Goal: Task Accomplishment & Management: Manage account settings

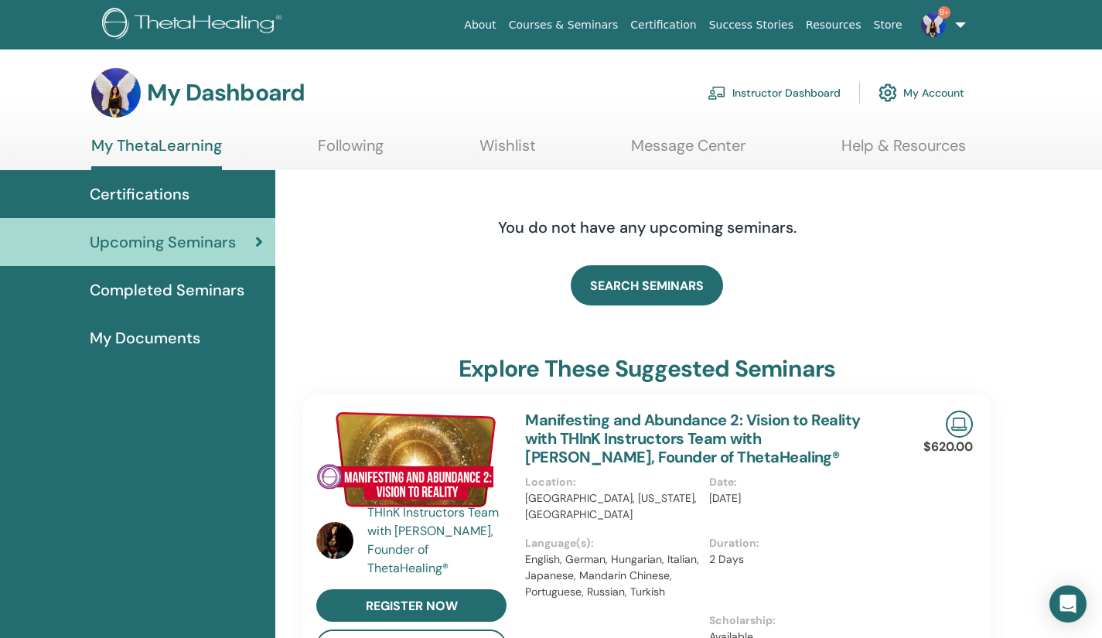
click at [956, 27] on link "9+" at bounding box center [939, 24] width 63 height 49
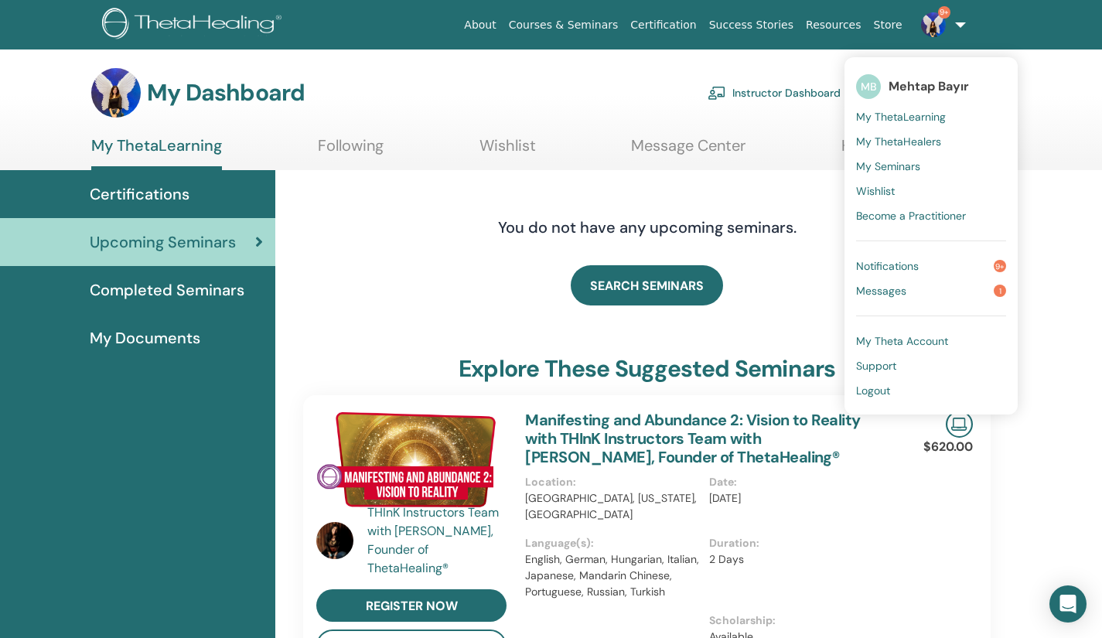
click at [893, 168] on span "My Seminars" at bounding box center [888, 166] width 64 height 14
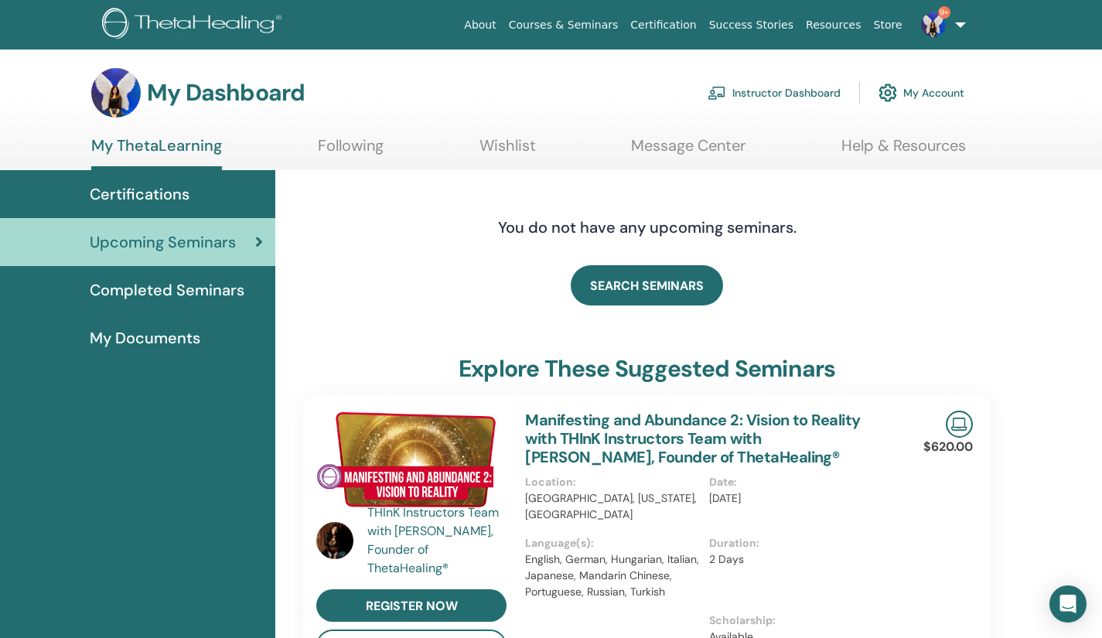
click at [765, 90] on link "Instructor Dashboard" at bounding box center [773, 93] width 133 height 34
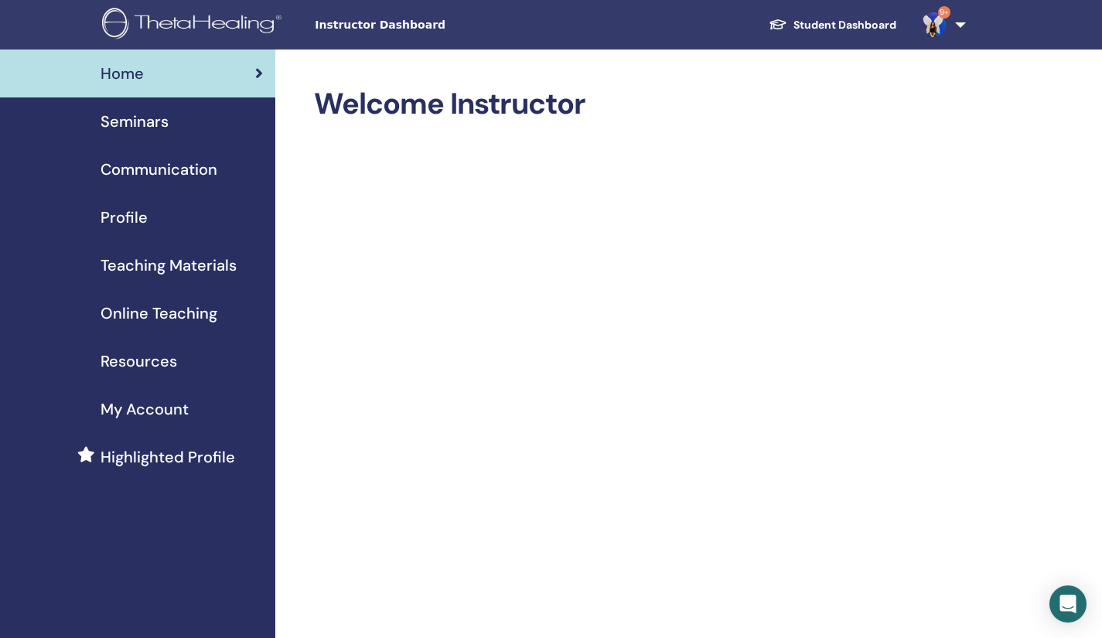
click at [147, 131] on span "Seminars" at bounding box center [135, 121] width 68 height 23
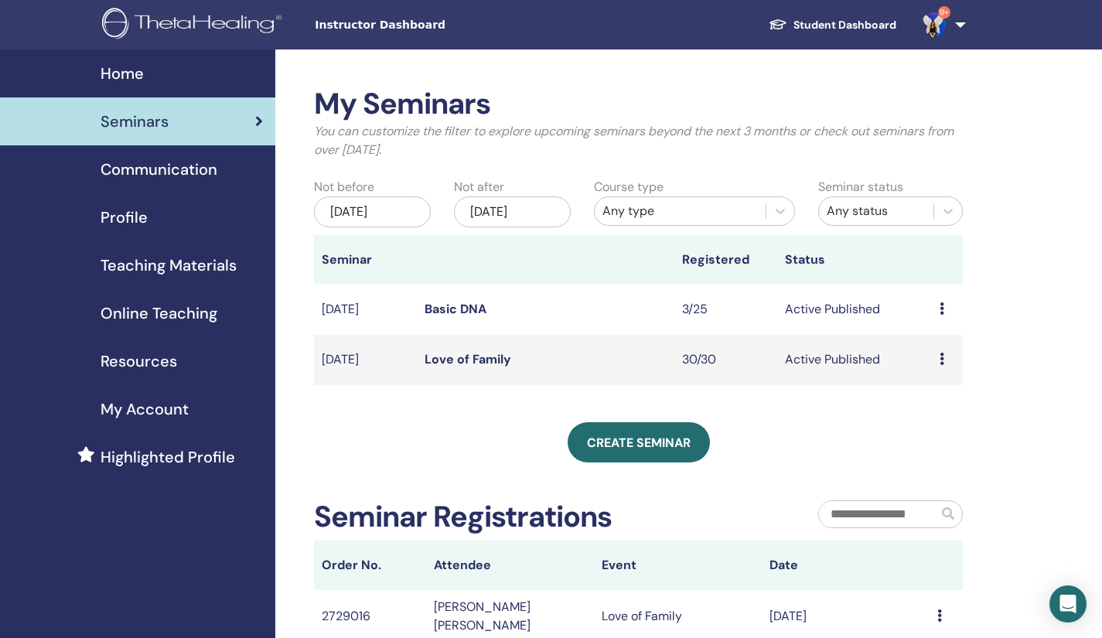
click at [472, 358] on link "Love of Family" at bounding box center [467, 359] width 87 height 16
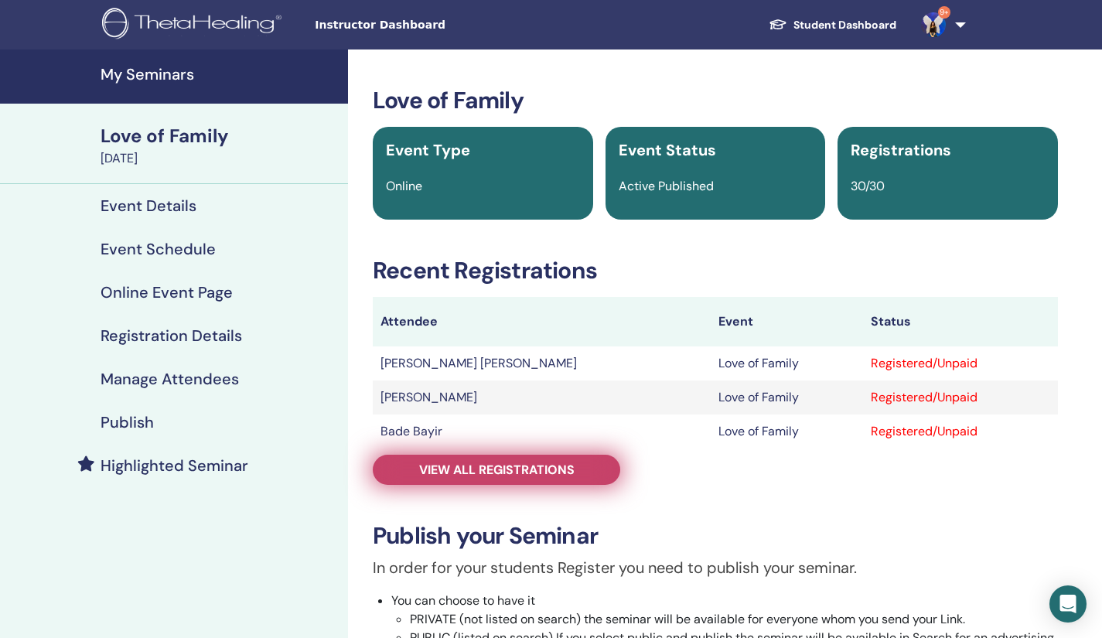
click at [481, 469] on span "View all registrations" at bounding box center [496, 470] width 155 height 16
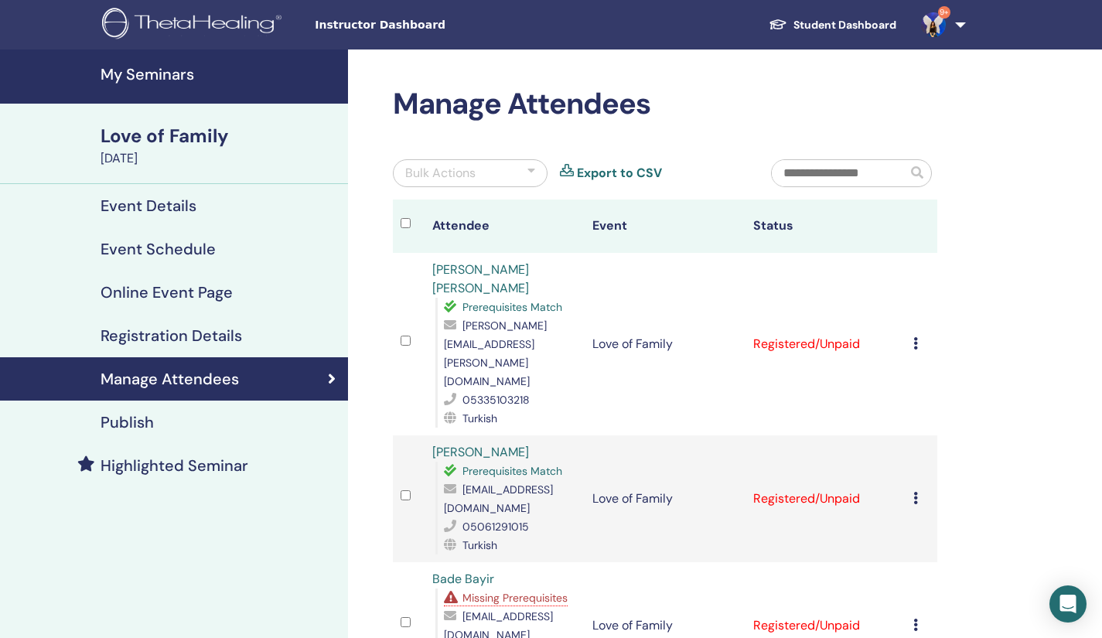
click at [915, 337] on icon at bounding box center [915, 343] width 5 height 12
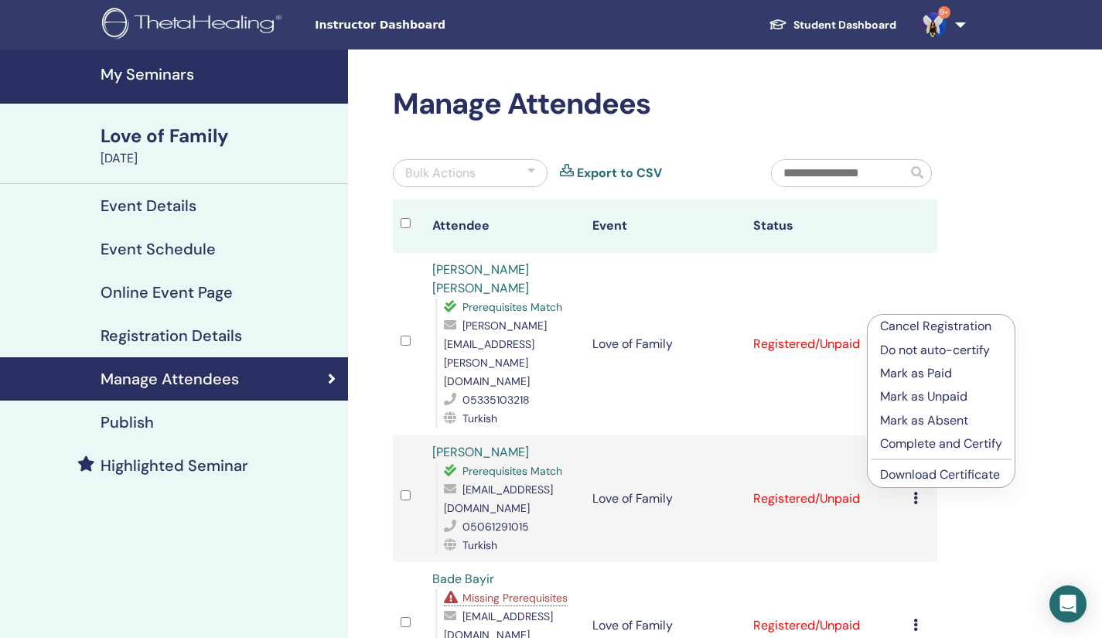
click at [907, 477] on link "Download Certificate" at bounding box center [940, 474] width 120 height 16
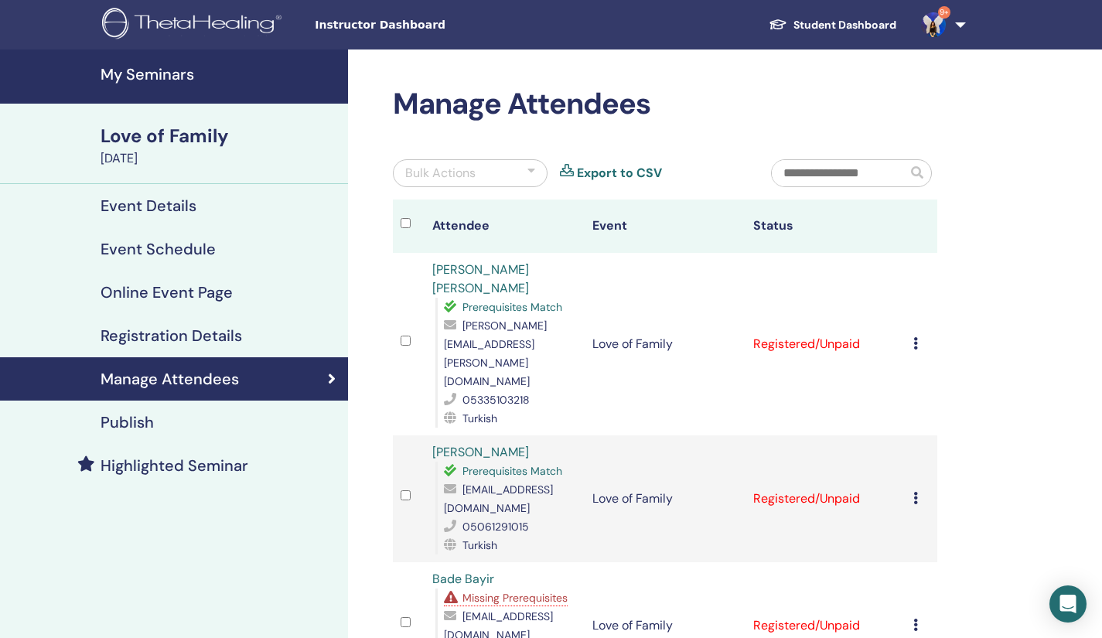
click at [916, 492] on icon at bounding box center [915, 498] width 5 height 12
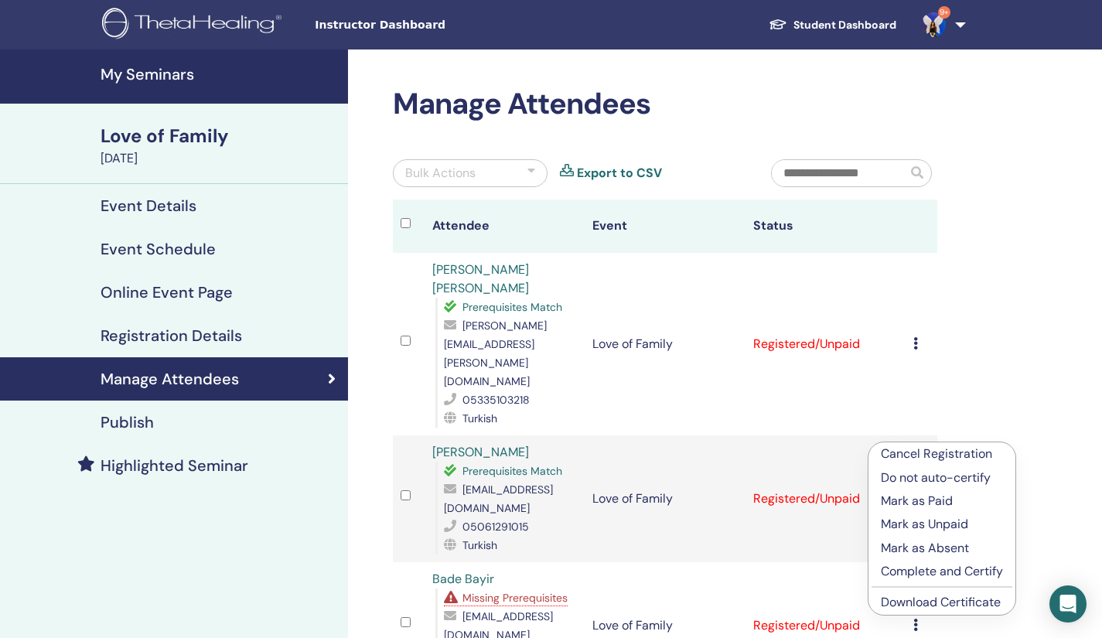
click at [924, 594] on li "Download Certificate" at bounding box center [941, 602] width 147 height 23
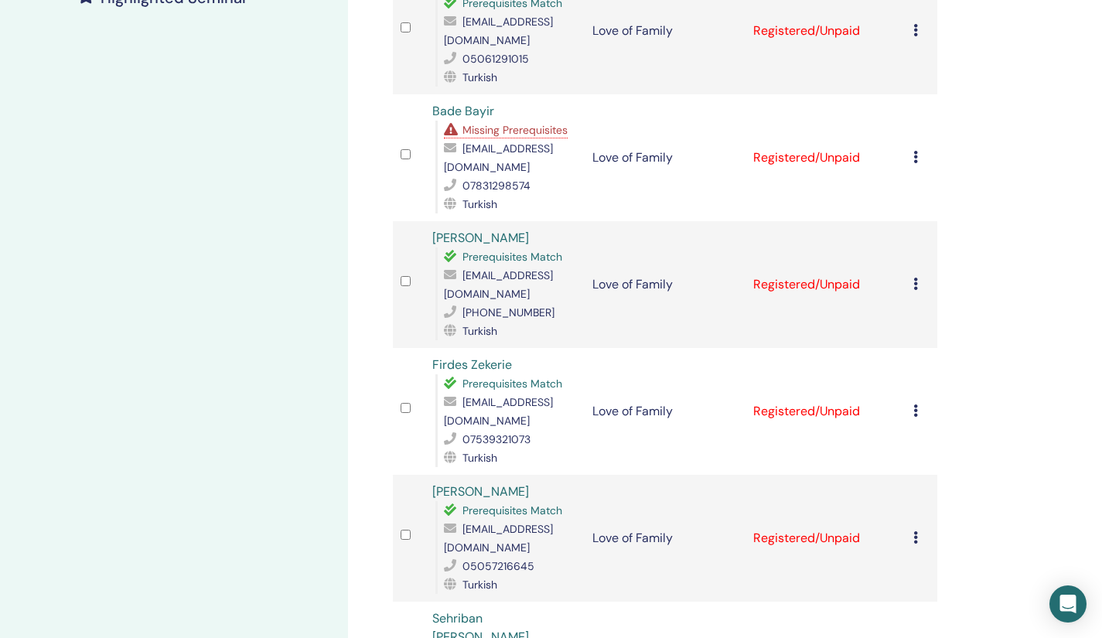
scroll to position [471, 0]
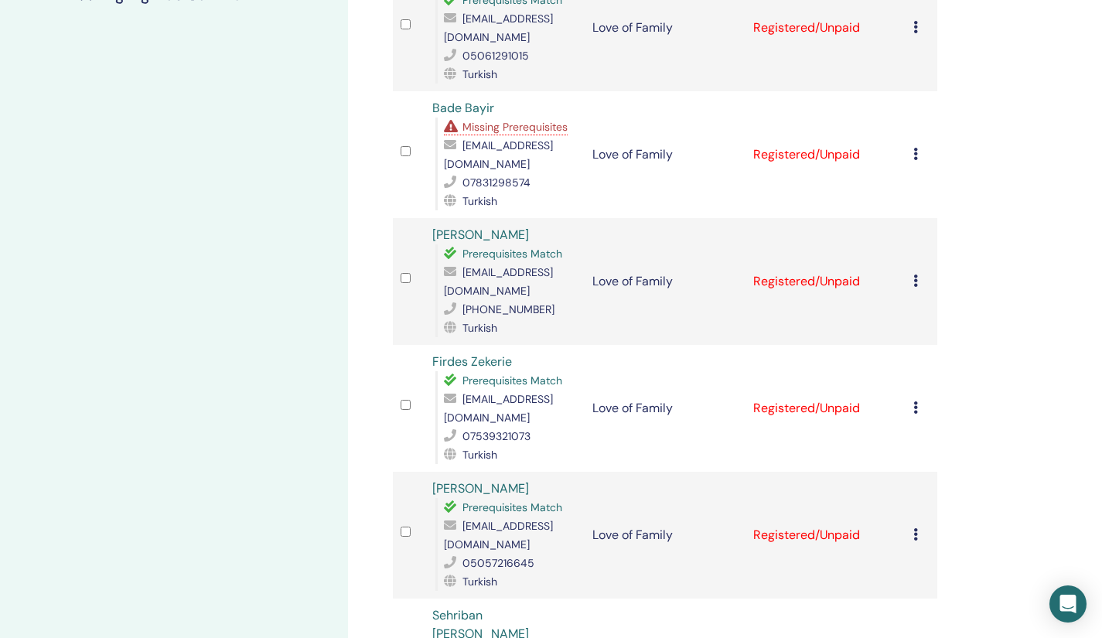
click at [916, 148] on icon at bounding box center [915, 154] width 5 height 12
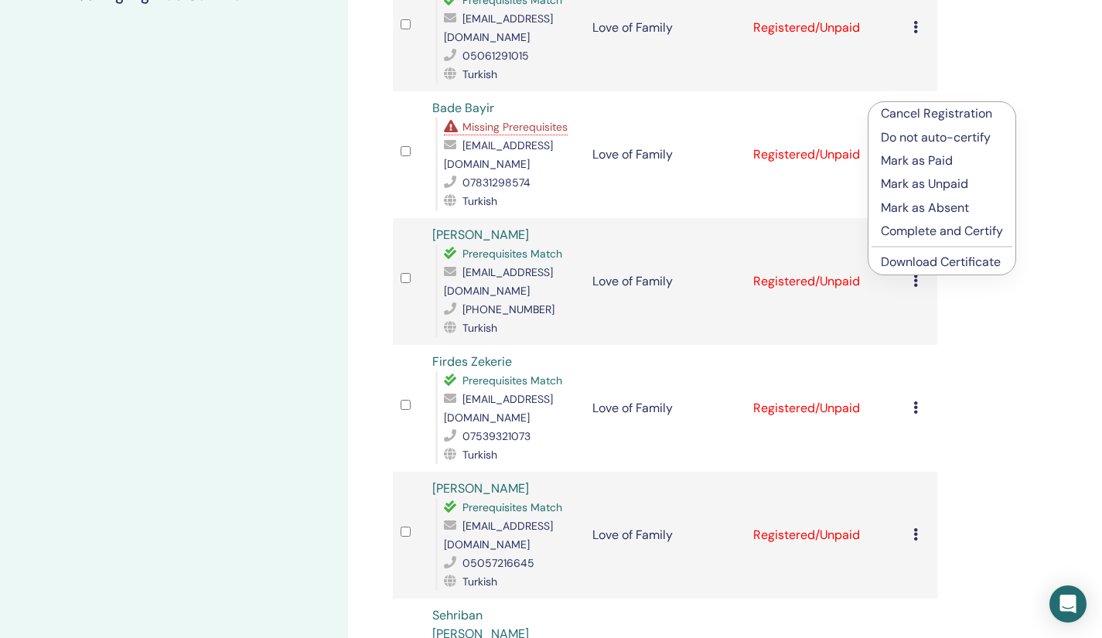
click at [905, 265] on link "Download Certificate" at bounding box center [941, 262] width 120 height 16
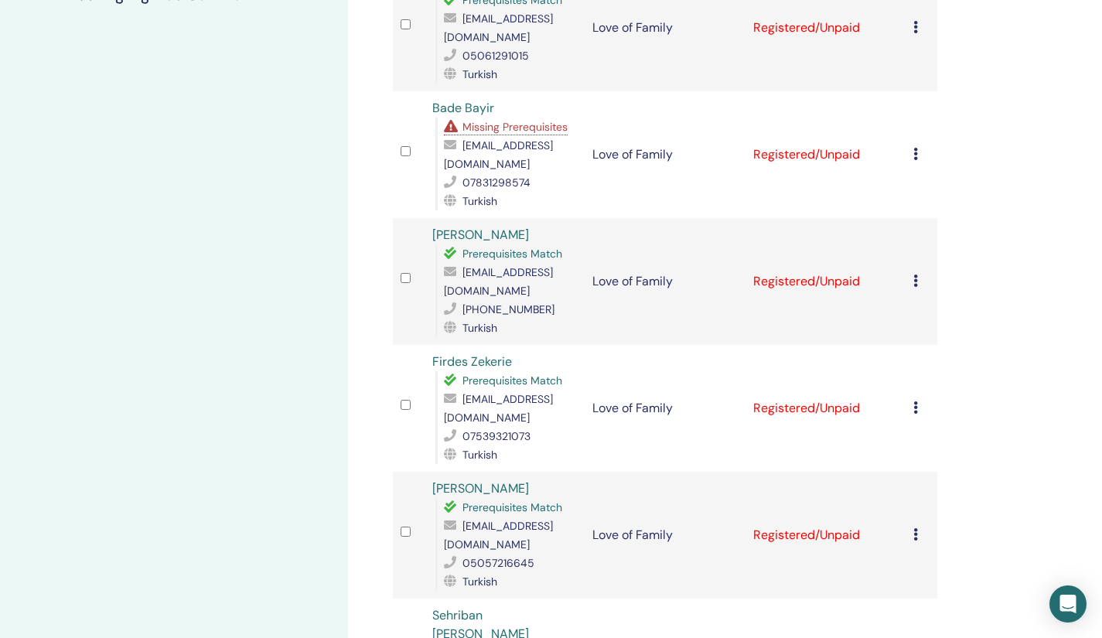
click at [913, 274] on icon at bounding box center [915, 280] width 5 height 12
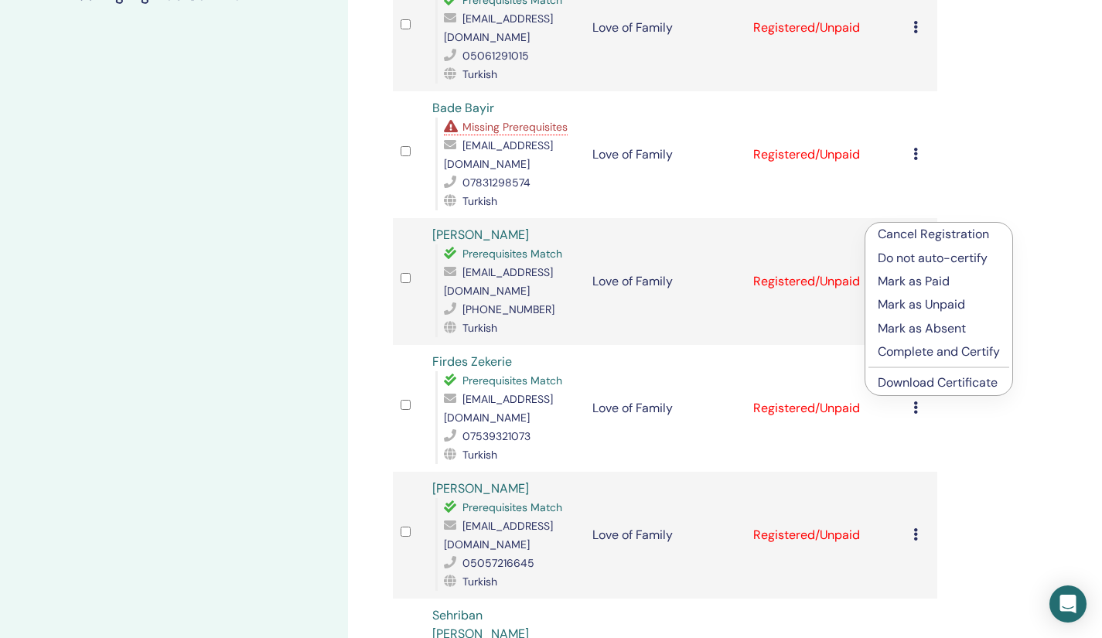
click at [901, 377] on link "Download Certificate" at bounding box center [937, 382] width 120 height 16
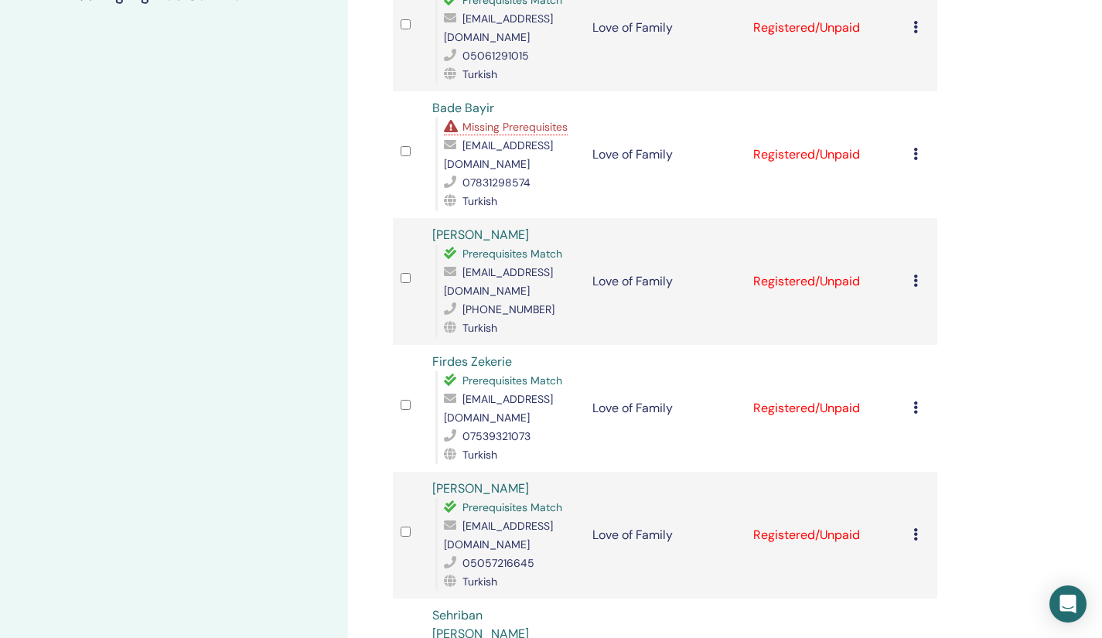
click at [915, 399] on div "Cancel Registration Do not auto-certify Mark as Paid Mark as Unpaid Mark as Abs…" at bounding box center [921, 408] width 16 height 19
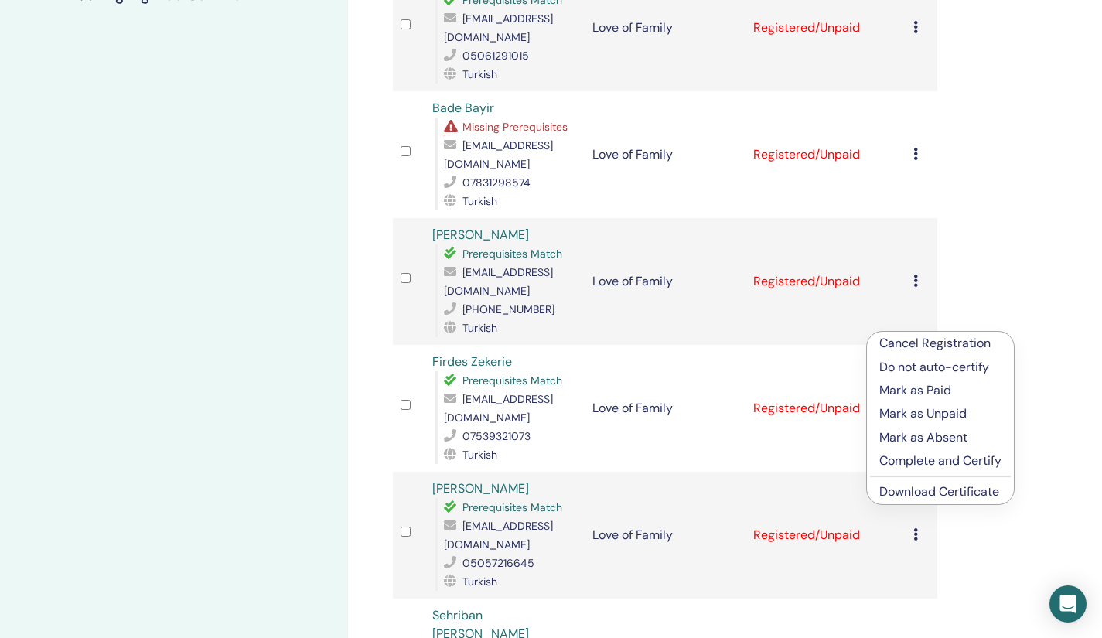
click at [925, 486] on link "Download Certificate" at bounding box center [939, 491] width 120 height 16
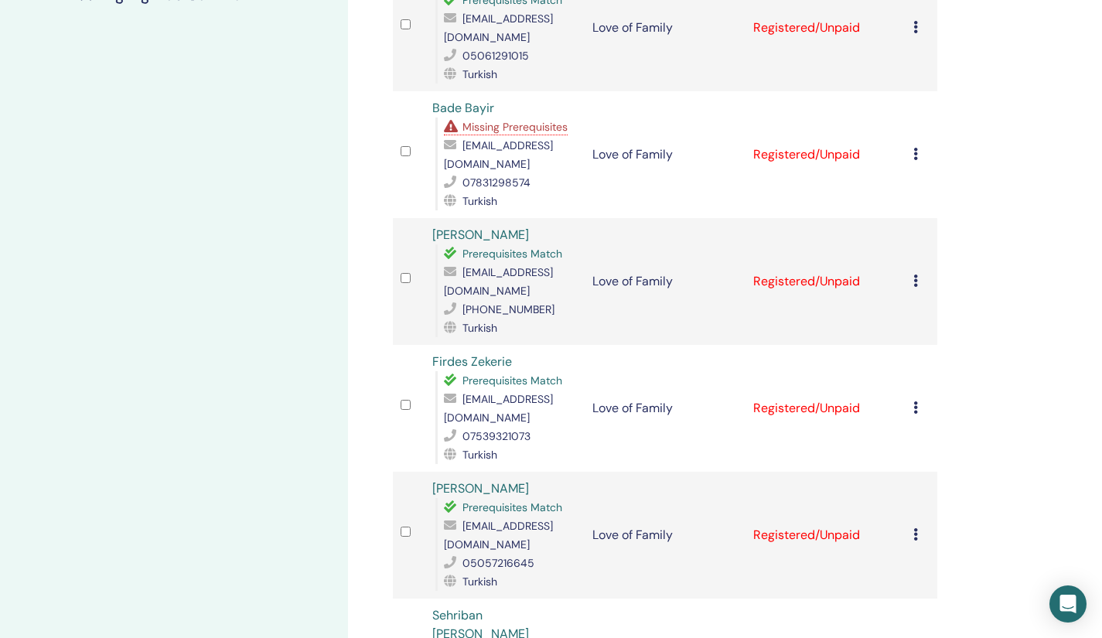
click at [915, 528] on icon at bounding box center [915, 534] width 5 height 12
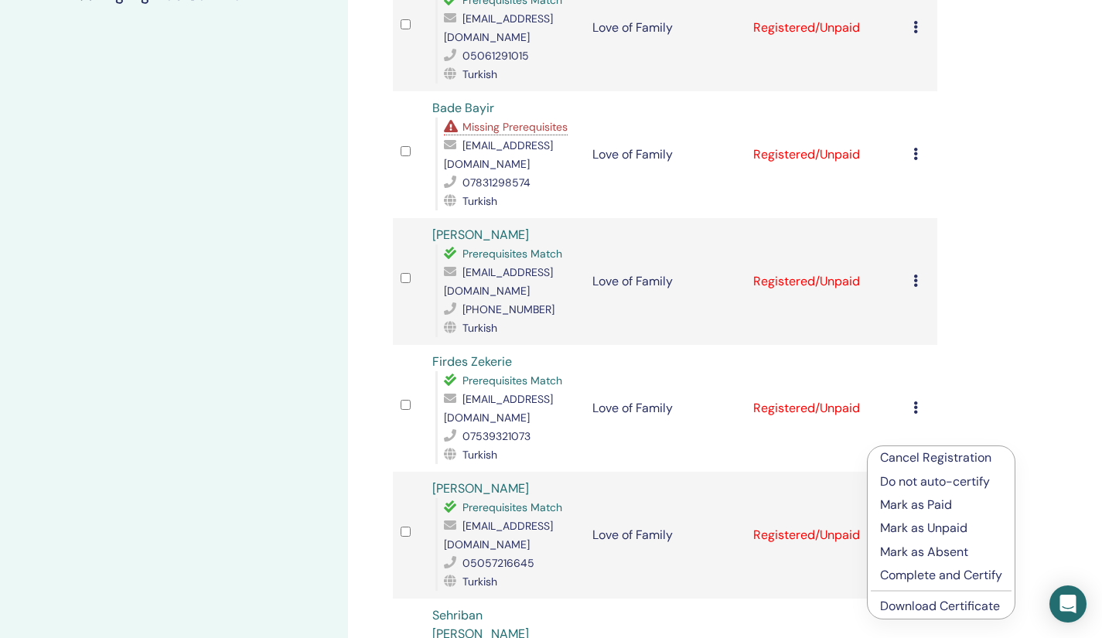
click at [926, 603] on link "Download Certificate" at bounding box center [940, 606] width 120 height 16
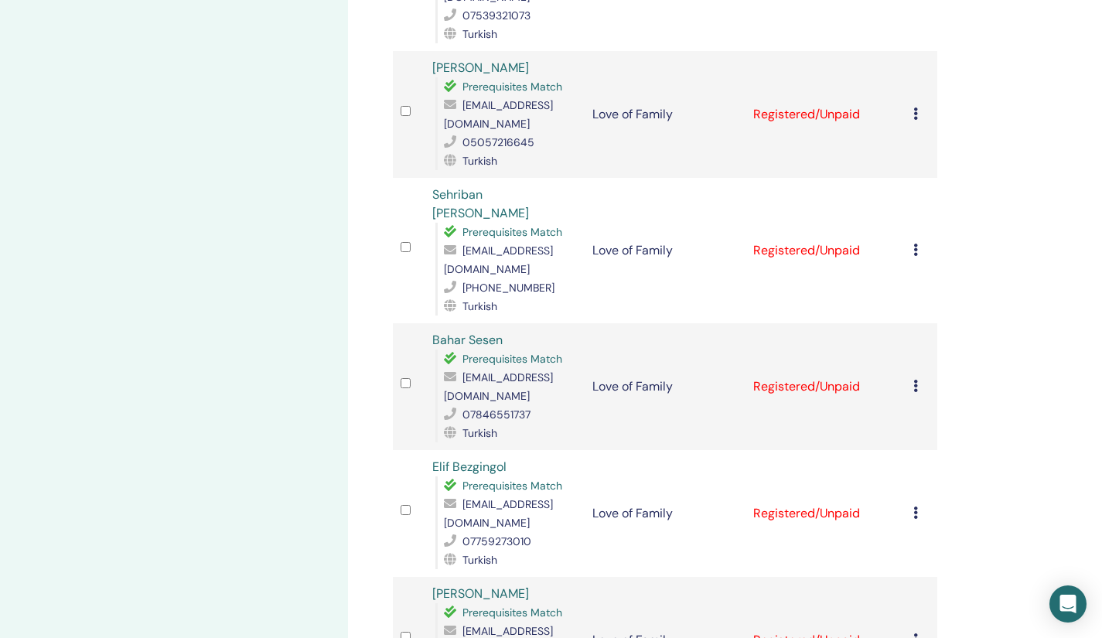
scroll to position [892, 0]
click at [915, 243] on icon at bounding box center [915, 249] width 5 height 12
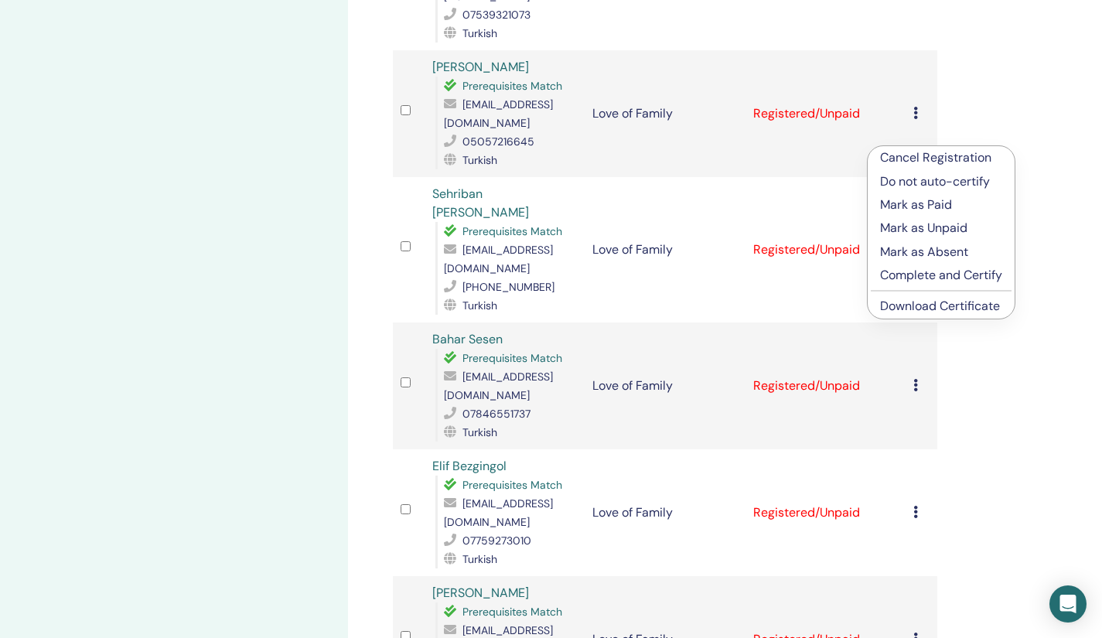
click at [915, 308] on link "Download Certificate" at bounding box center [940, 306] width 120 height 16
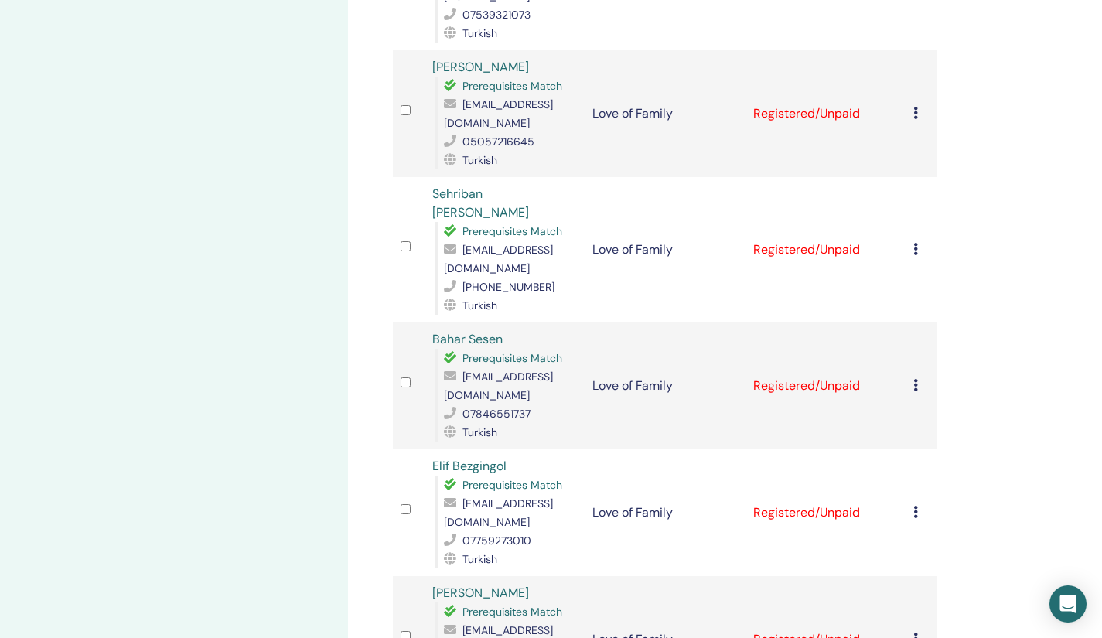
click at [915, 379] on icon at bounding box center [915, 385] width 5 height 12
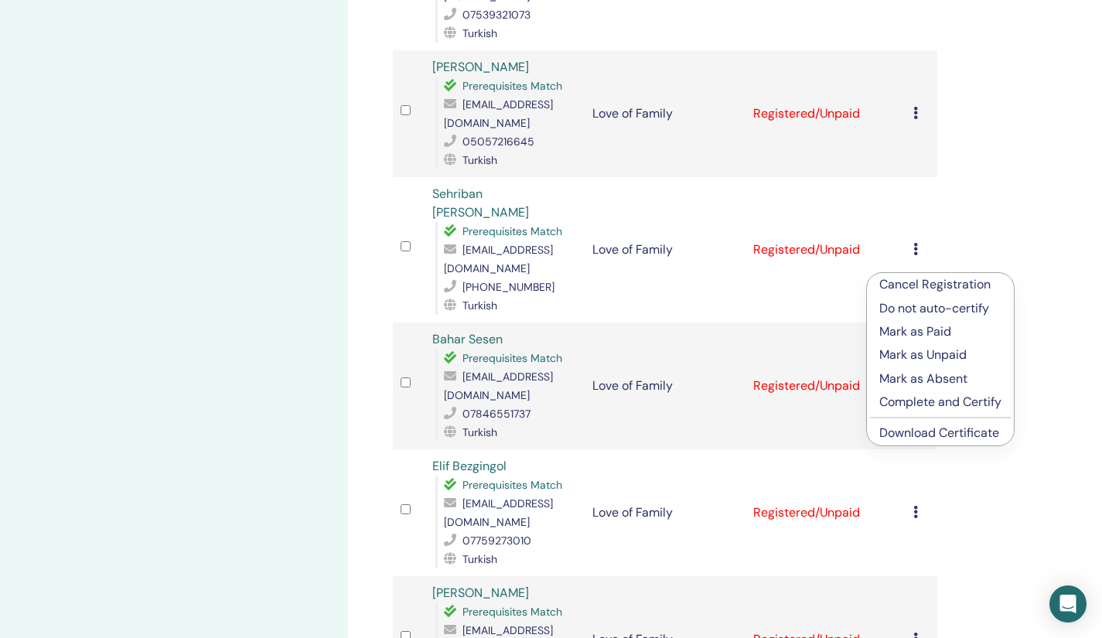
click at [911, 431] on link "Download Certificate" at bounding box center [939, 432] width 120 height 16
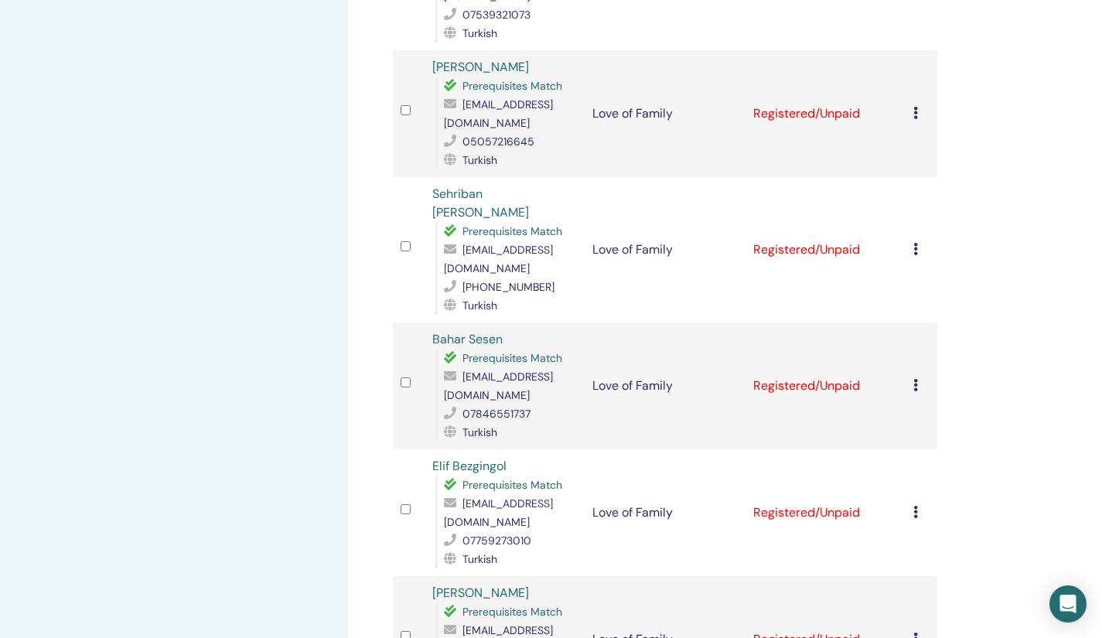
click at [918, 503] on div "Cancel Registration Do not auto-certify Mark as Paid Mark as Unpaid Mark as Abs…" at bounding box center [921, 512] width 16 height 19
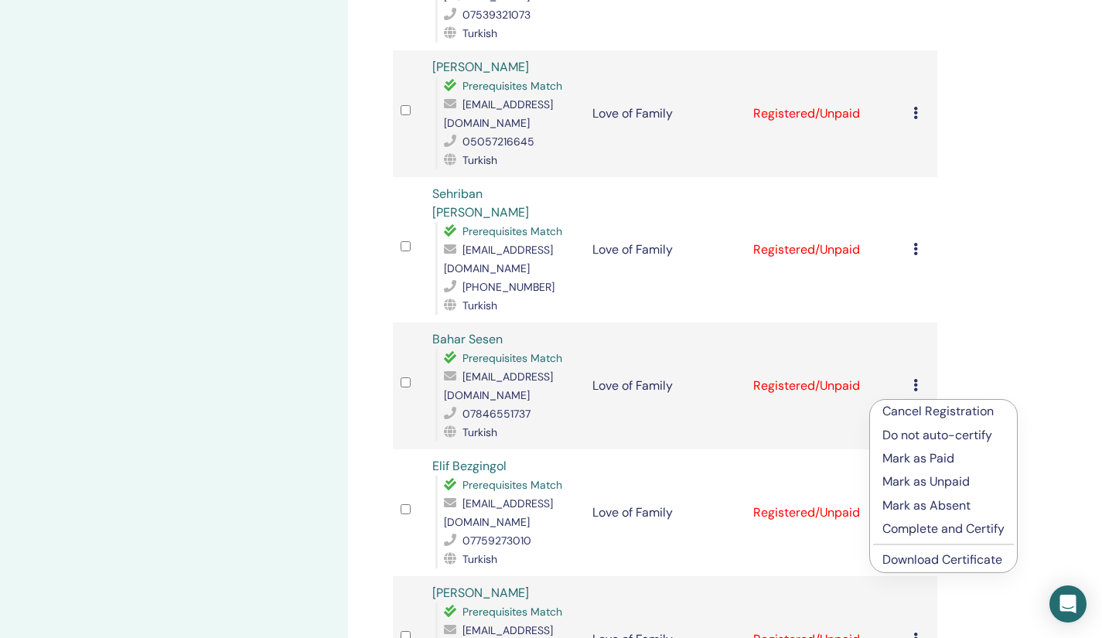
click at [901, 560] on link "Download Certificate" at bounding box center [942, 559] width 120 height 16
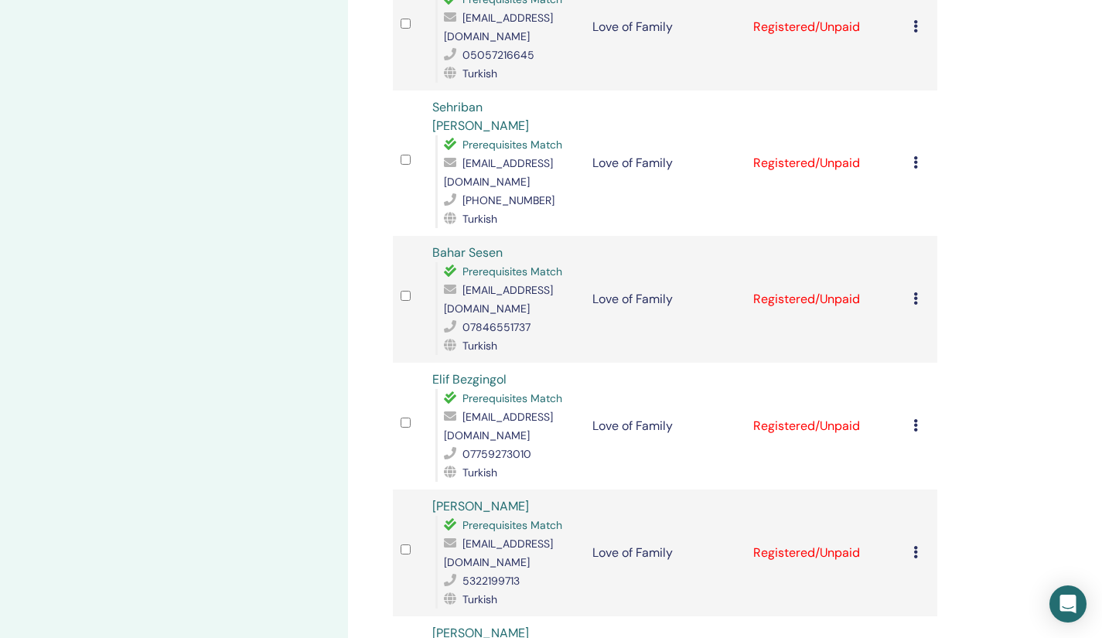
scroll to position [980, 0]
click at [973, 504] on div "Manage Attendees Bulk Actions Export to CSV Attendee Event Status Fatma Meral K…" at bounding box center [715, 624] width 734 height 3109
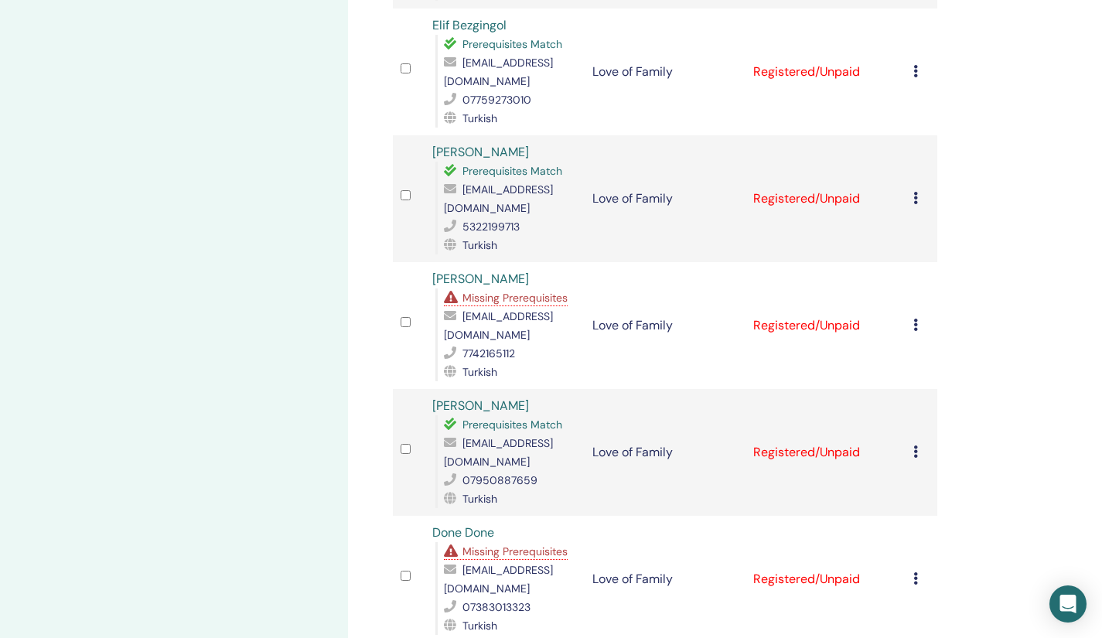
scroll to position [1344, 0]
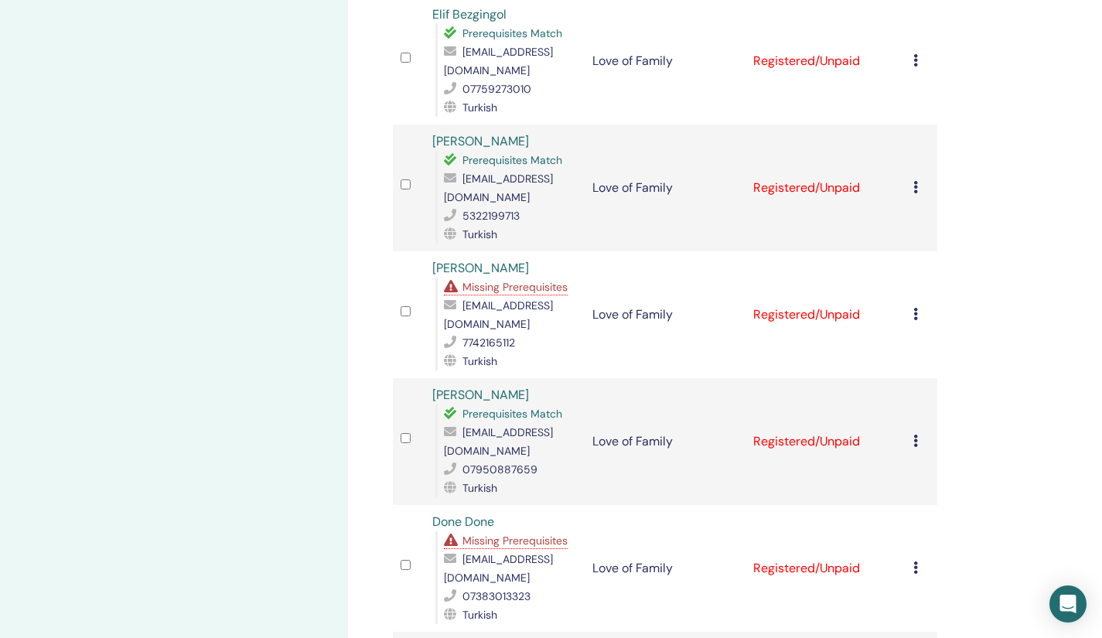
click at [917, 181] on icon at bounding box center [915, 187] width 5 height 12
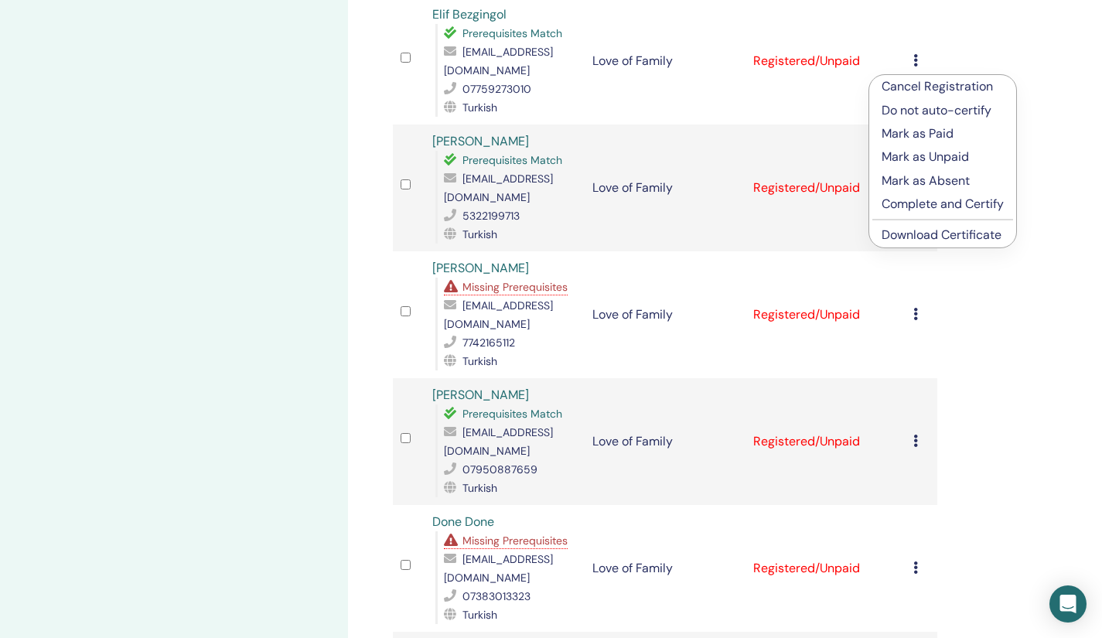
click at [894, 241] on link "Download Certificate" at bounding box center [941, 235] width 120 height 16
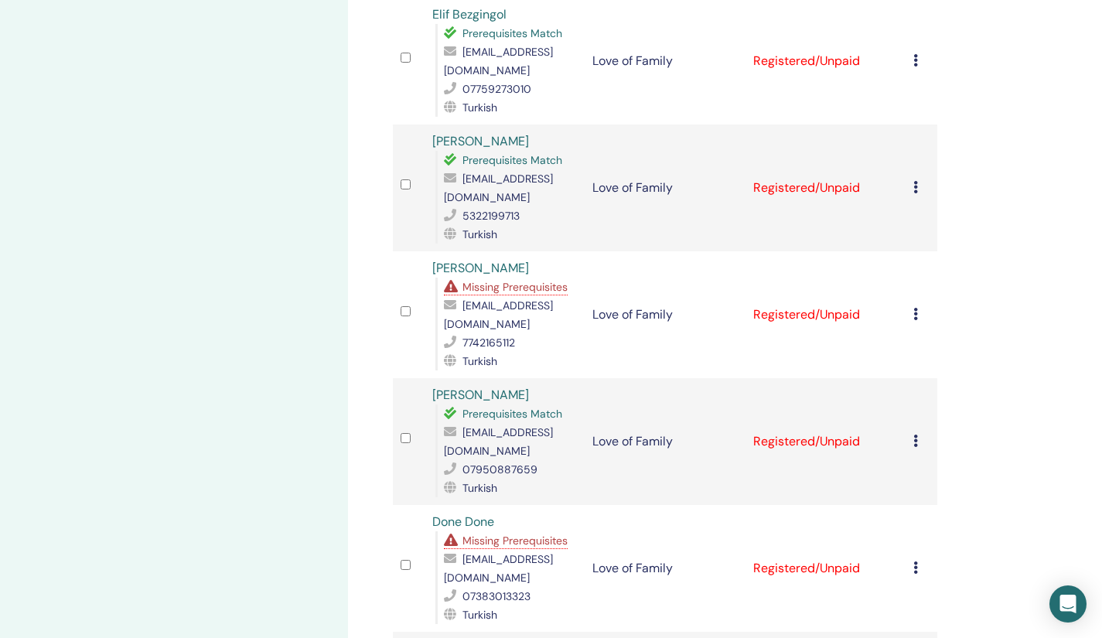
click at [915, 308] on icon at bounding box center [915, 314] width 5 height 12
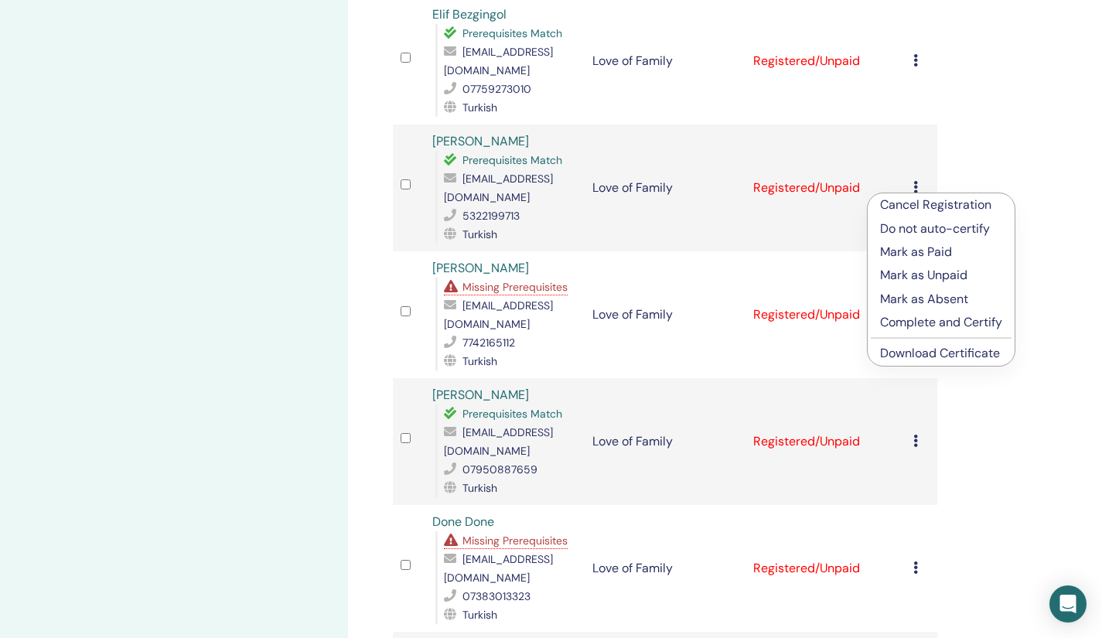
click at [911, 355] on link "Download Certificate" at bounding box center [940, 353] width 120 height 16
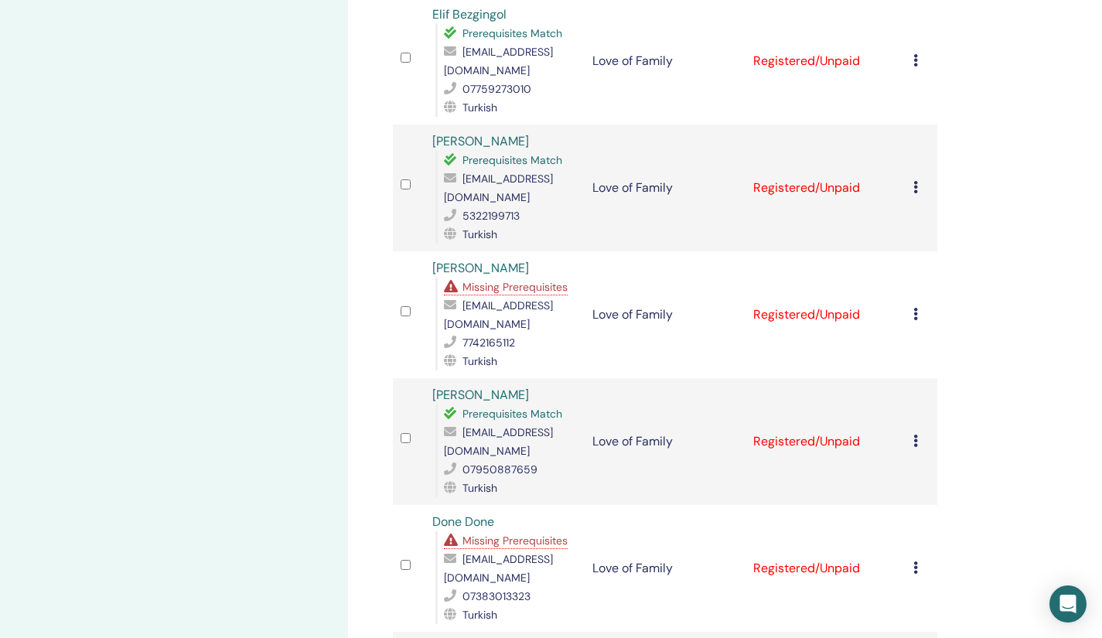
click at [915, 434] on icon at bounding box center [915, 440] width 5 height 12
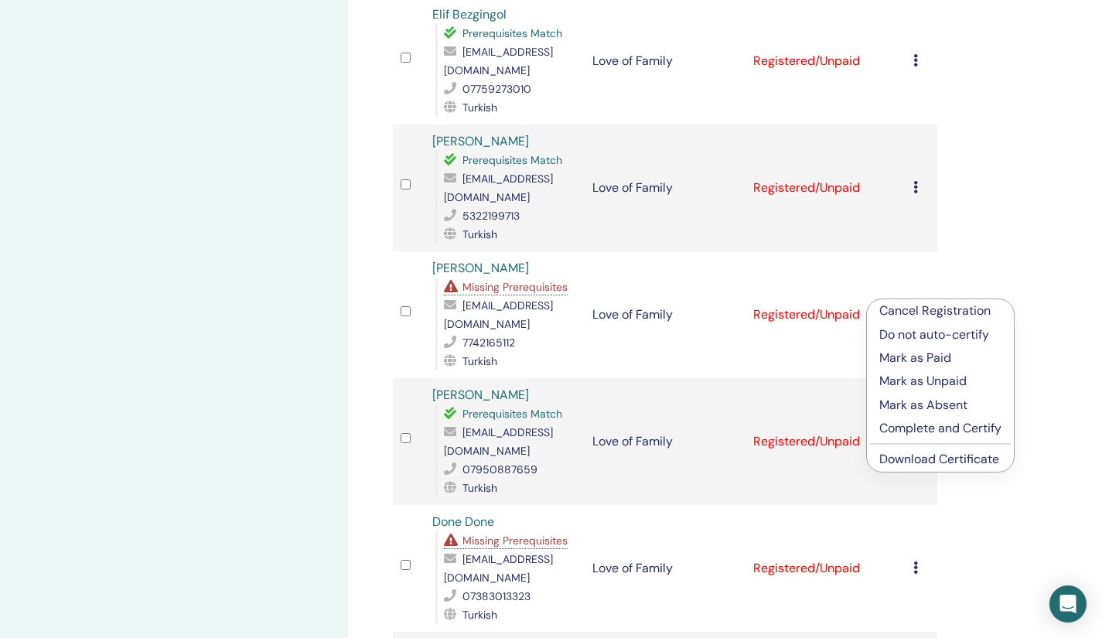
click at [981, 514] on div "Manage Attendees Bulk Actions Export to CSV Attendee Event Status Fatma Meral K…" at bounding box center [715, 260] width 734 height 3109
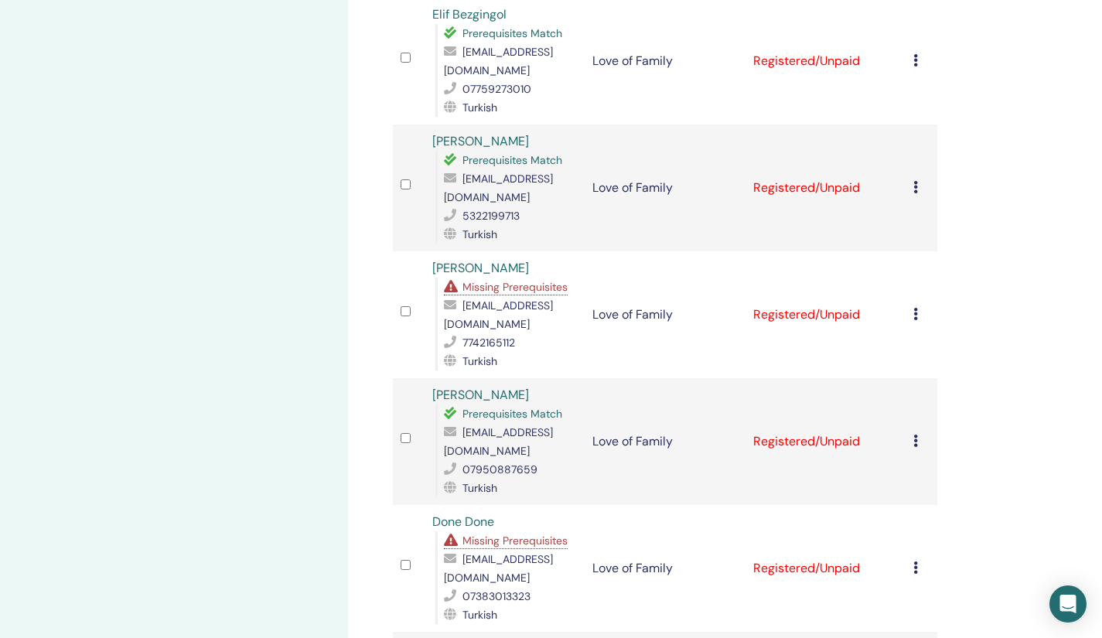
click at [913, 434] on icon at bounding box center [915, 440] width 5 height 12
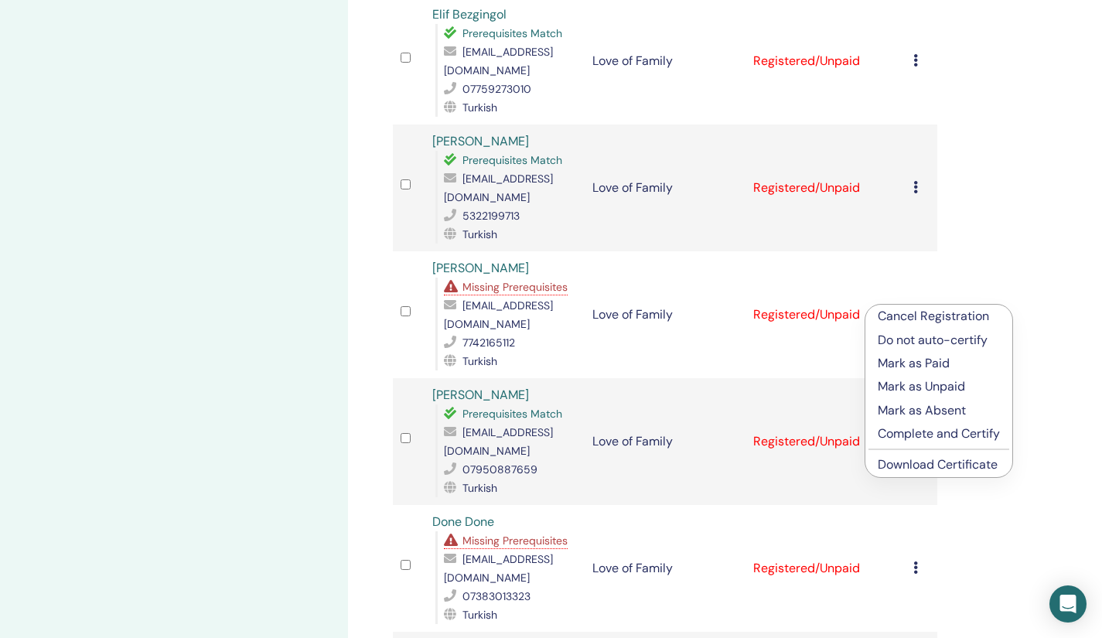
click at [898, 464] on link "Download Certificate" at bounding box center [937, 464] width 120 height 16
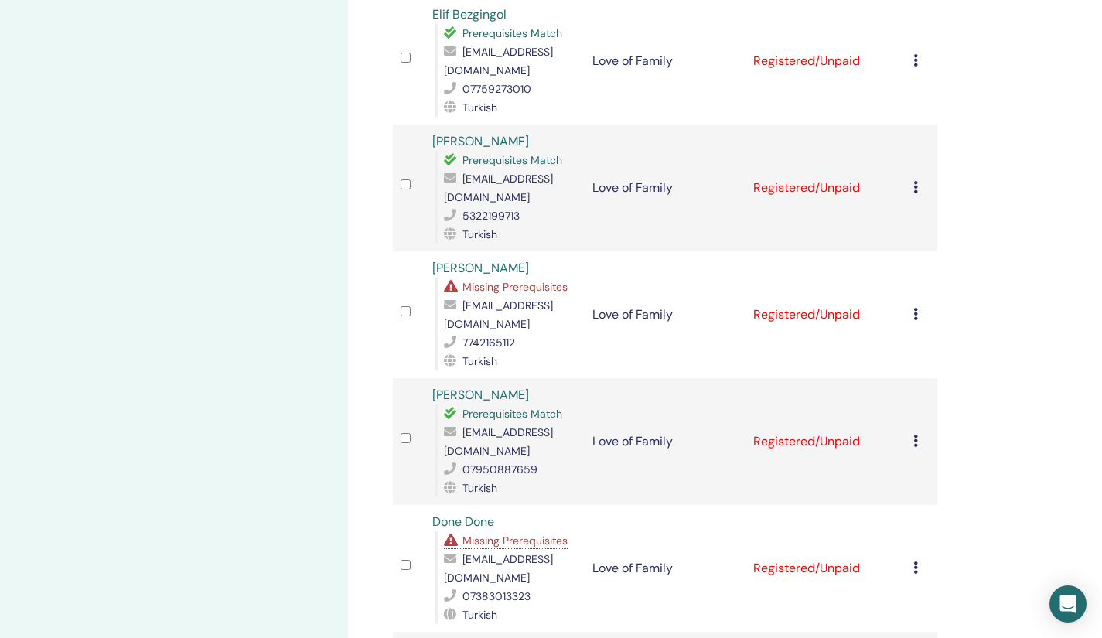
click at [916, 561] on icon at bounding box center [915, 567] width 5 height 12
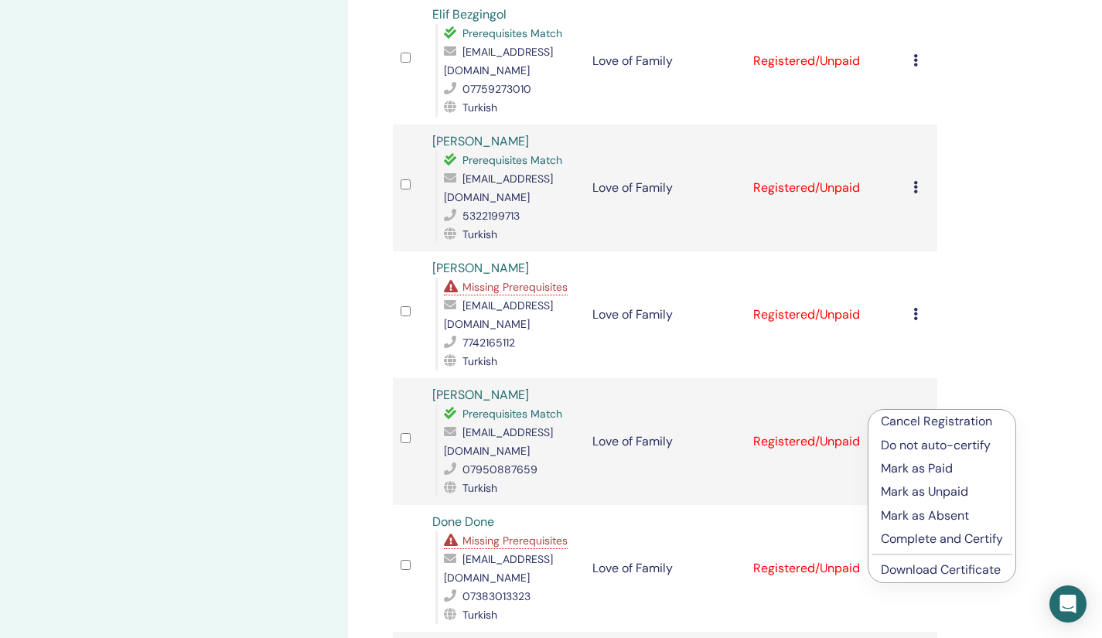
click at [916, 567] on link "Download Certificate" at bounding box center [941, 569] width 120 height 16
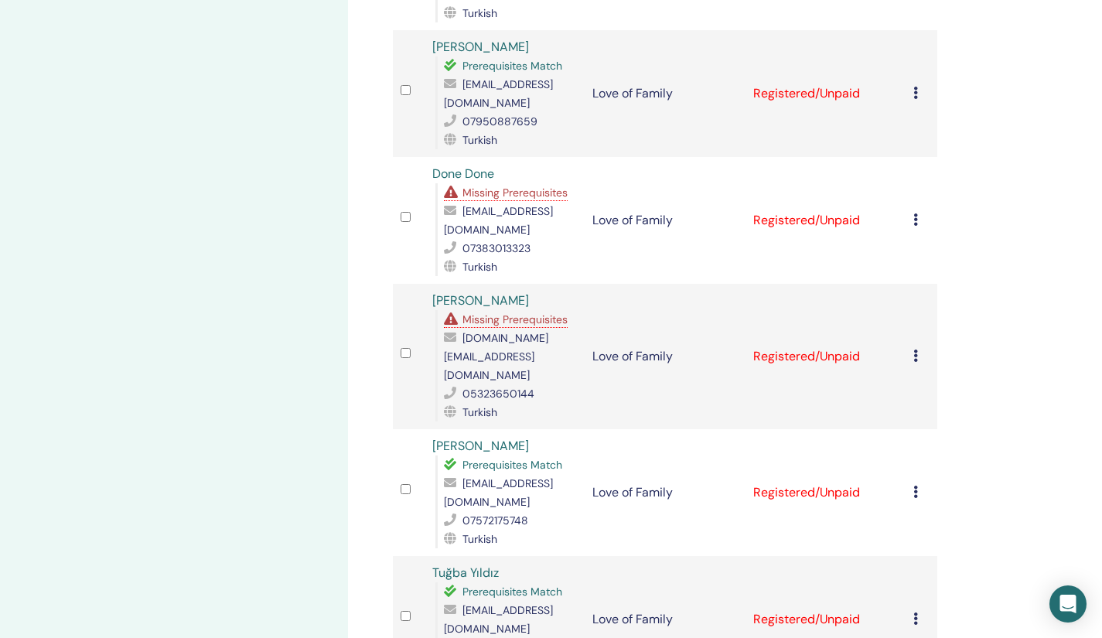
scroll to position [1693, 0]
click at [915, 348] on icon at bounding box center [915, 354] width 5 height 12
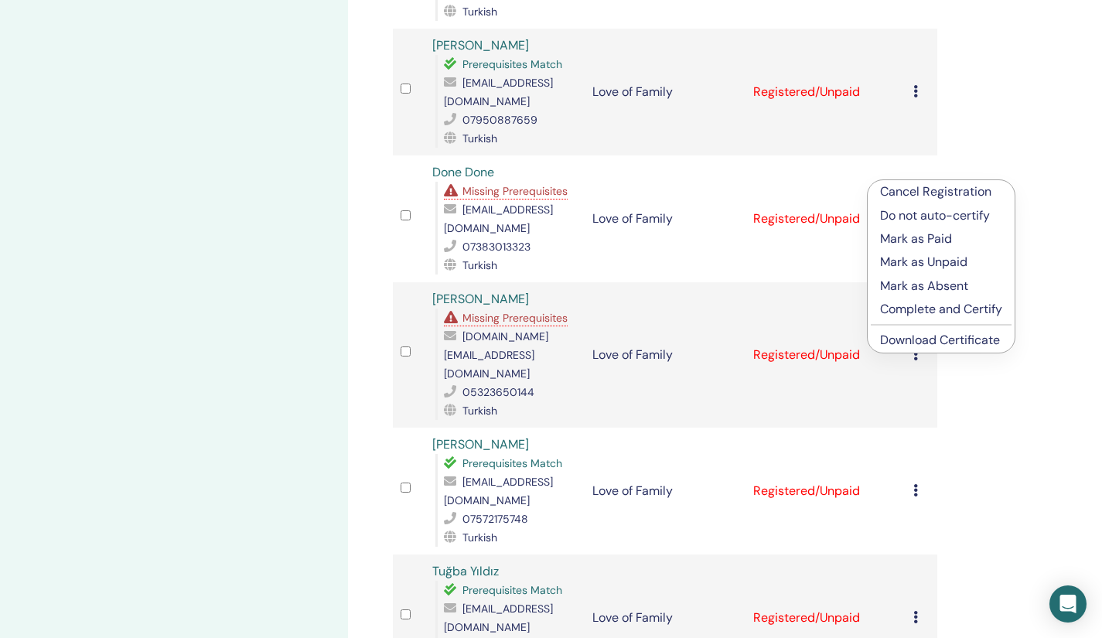
click at [921, 341] on link "Download Certificate" at bounding box center [940, 340] width 120 height 16
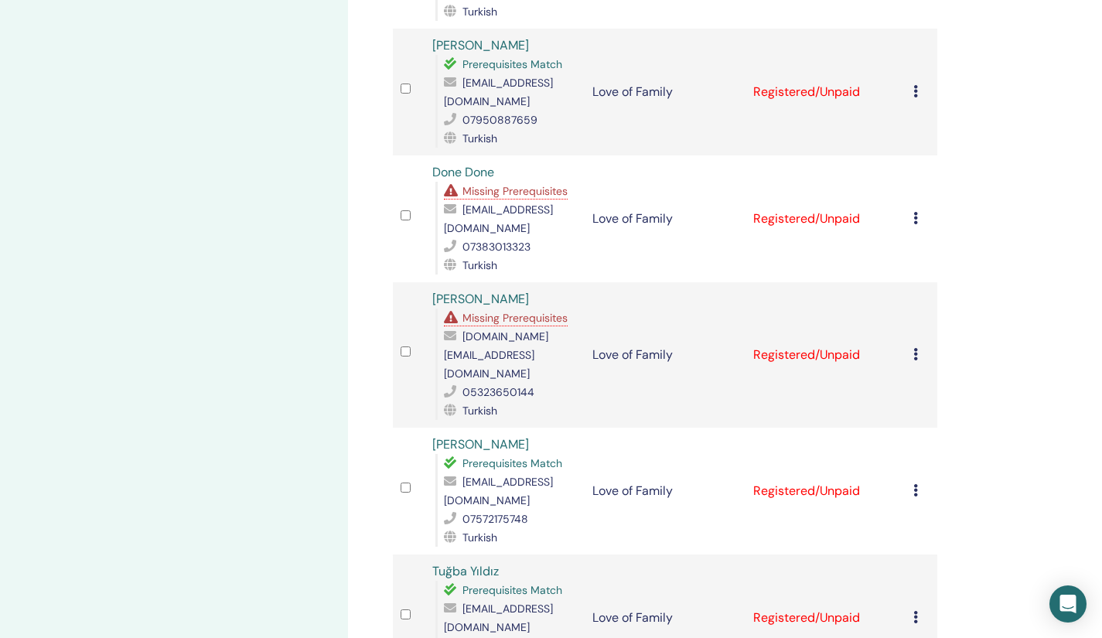
click at [918, 482] on div "Cancel Registration Do not auto-certify Mark as Paid Mark as Unpaid Mark as Abs…" at bounding box center [921, 491] width 16 height 19
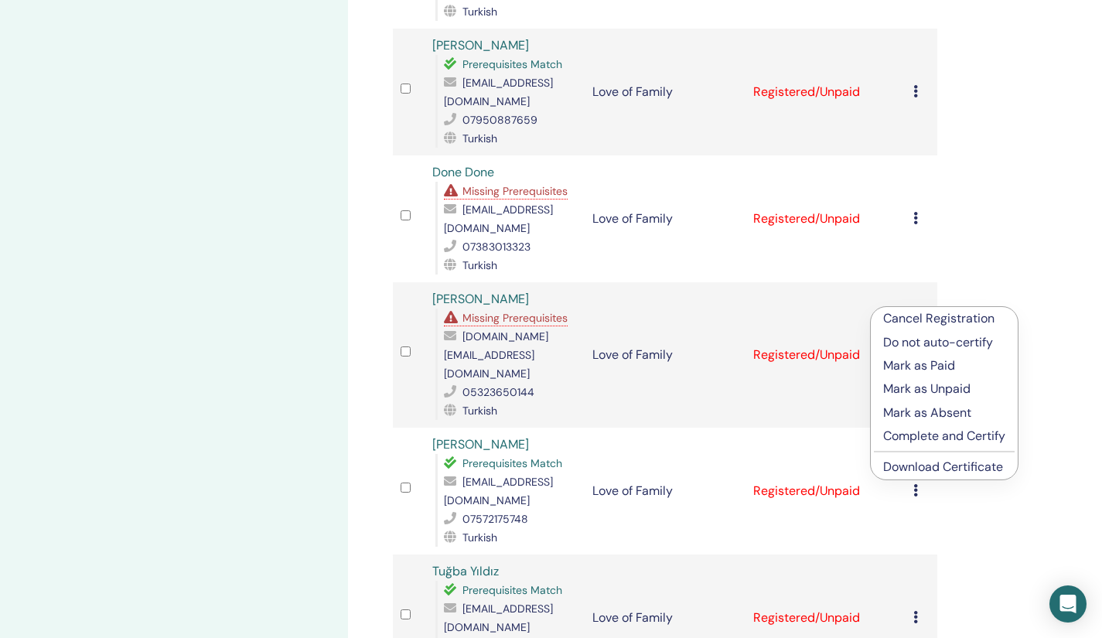
click at [912, 464] on link "Download Certificate" at bounding box center [943, 466] width 120 height 16
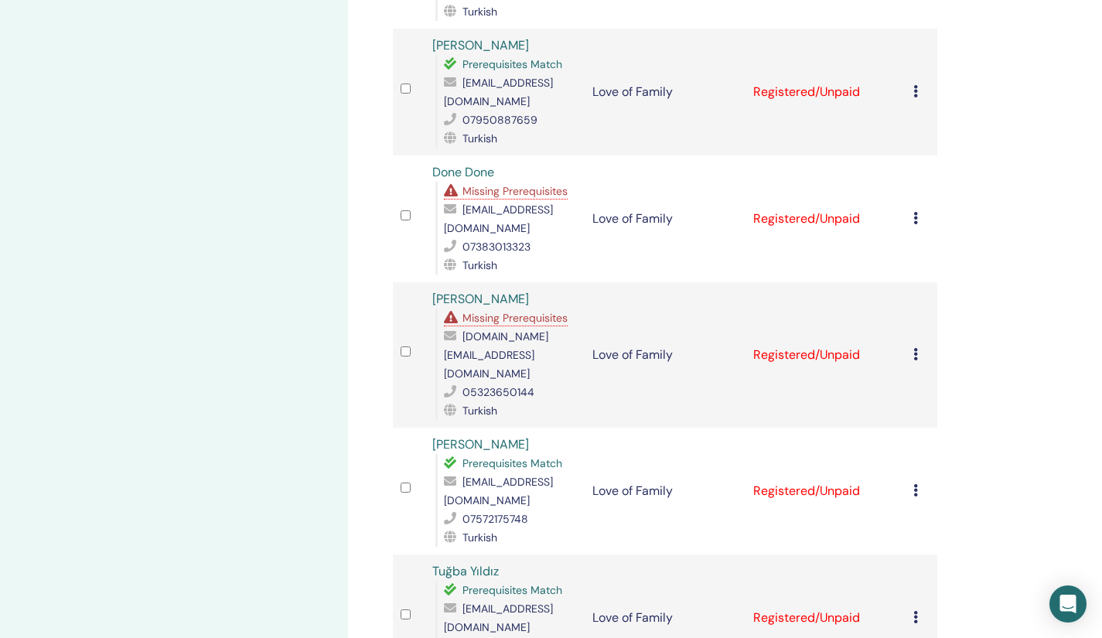
click at [915, 611] on icon at bounding box center [915, 617] width 5 height 12
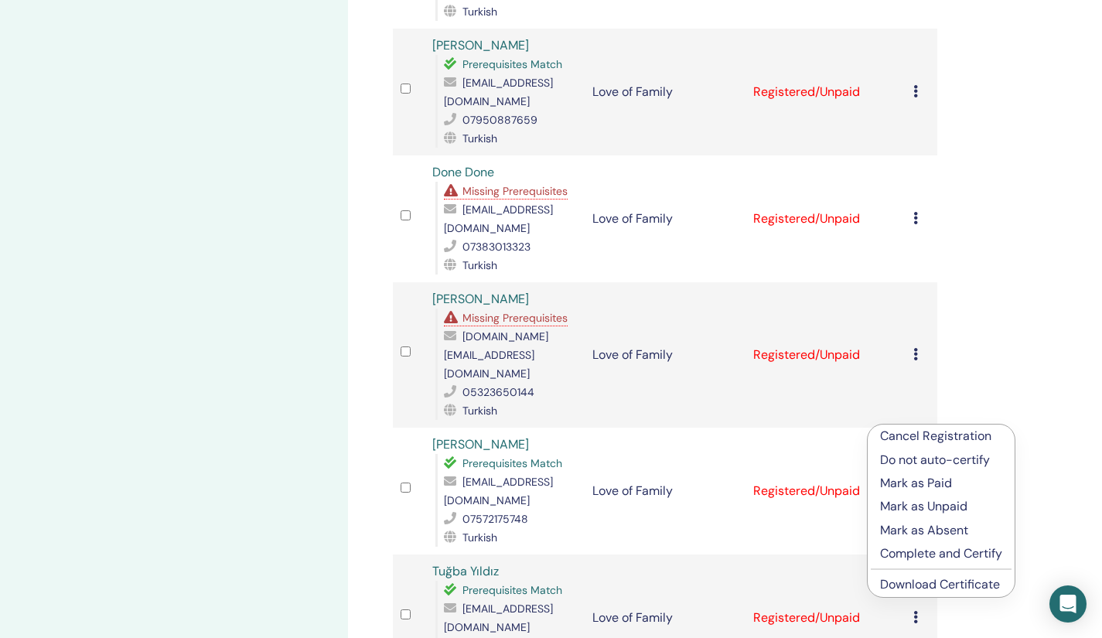
click at [918, 584] on link "Download Certificate" at bounding box center [940, 584] width 120 height 16
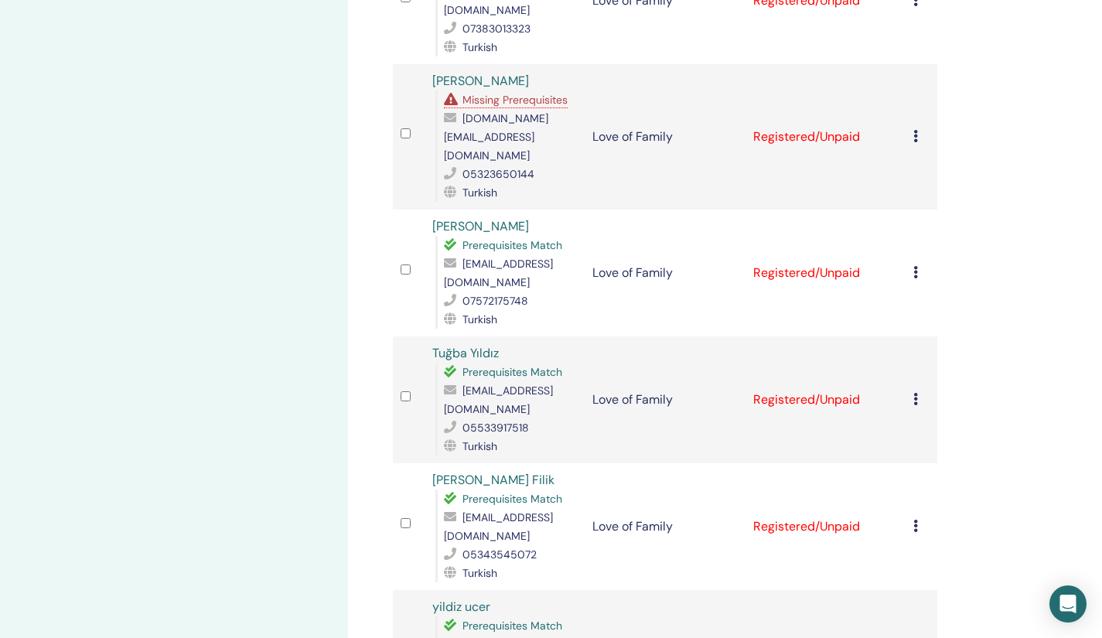
scroll to position [2060, 0]
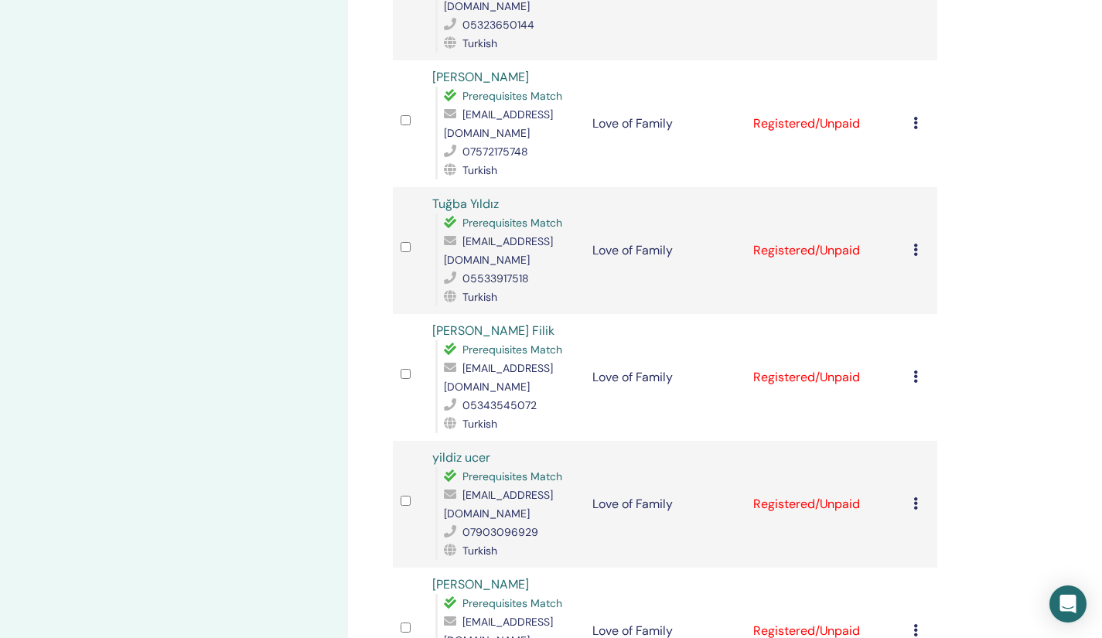
click at [914, 370] on icon at bounding box center [915, 376] width 5 height 12
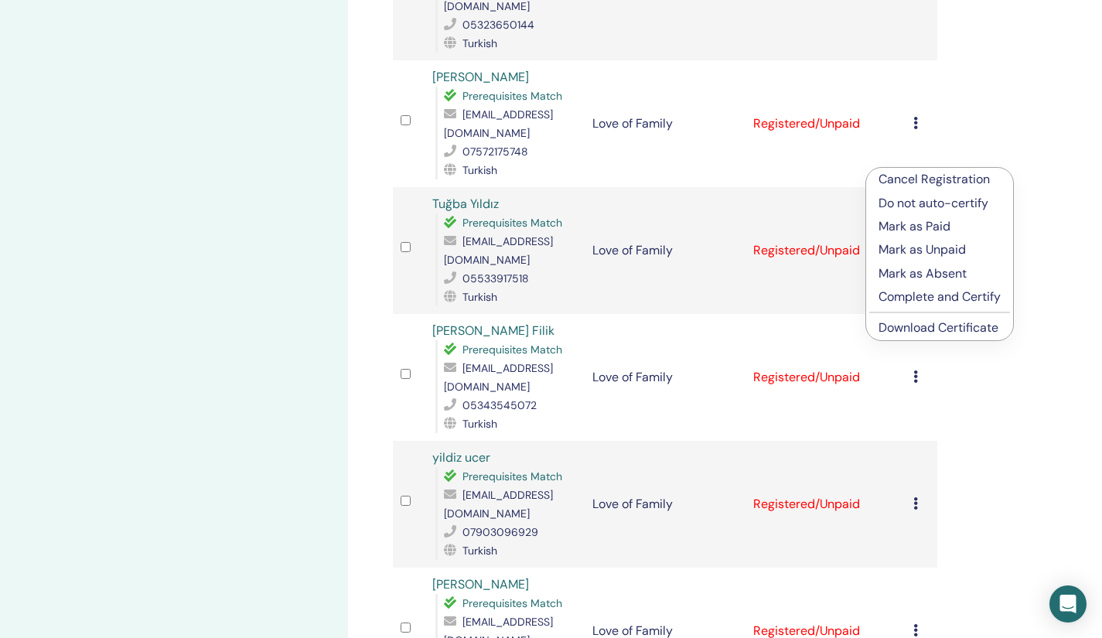
click at [922, 328] on link "Download Certificate" at bounding box center [938, 327] width 120 height 16
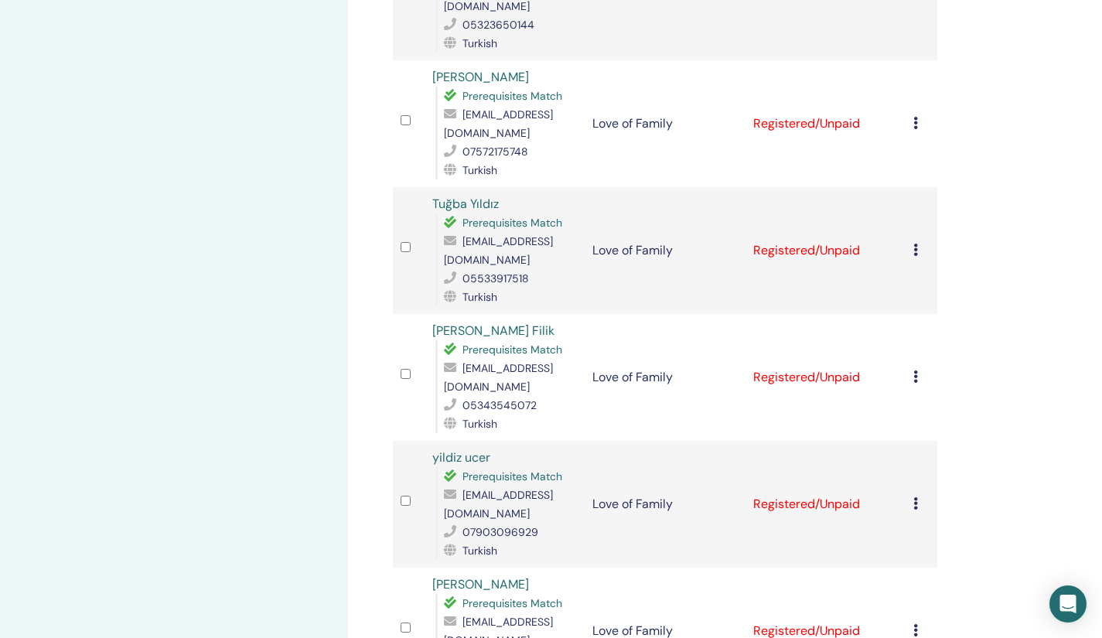
click at [915, 497] on icon at bounding box center [915, 503] width 5 height 12
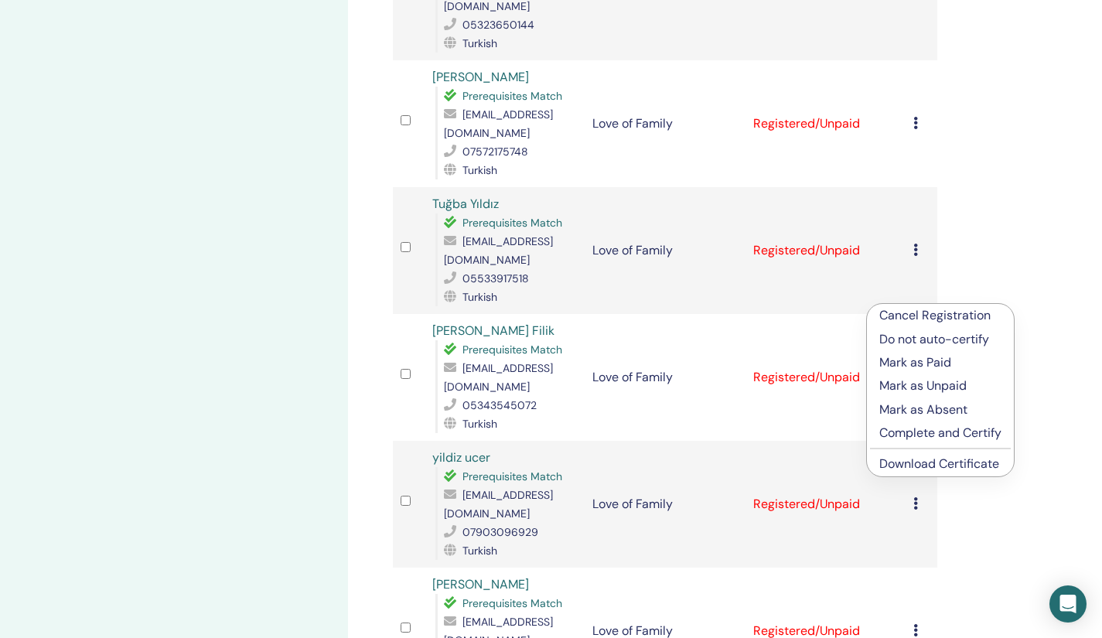
click at [917, 458] on link "Download Certificate" at bounding box center [939, 463] width 120 height 16
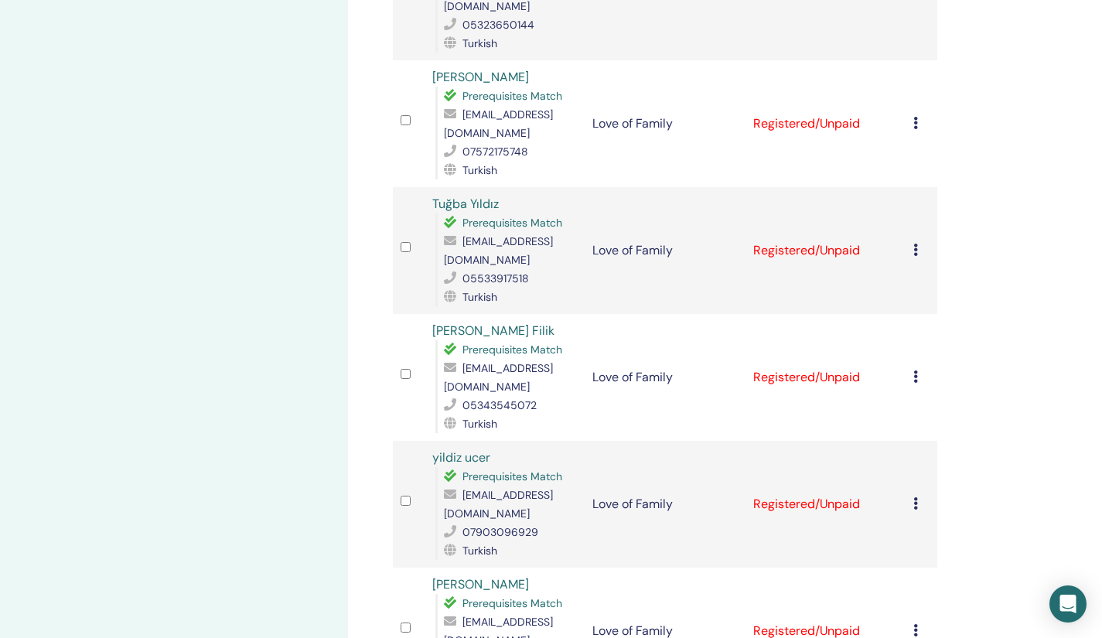
click at [915, 624] on icon at bounding box center [915, 630] width 5 height 12
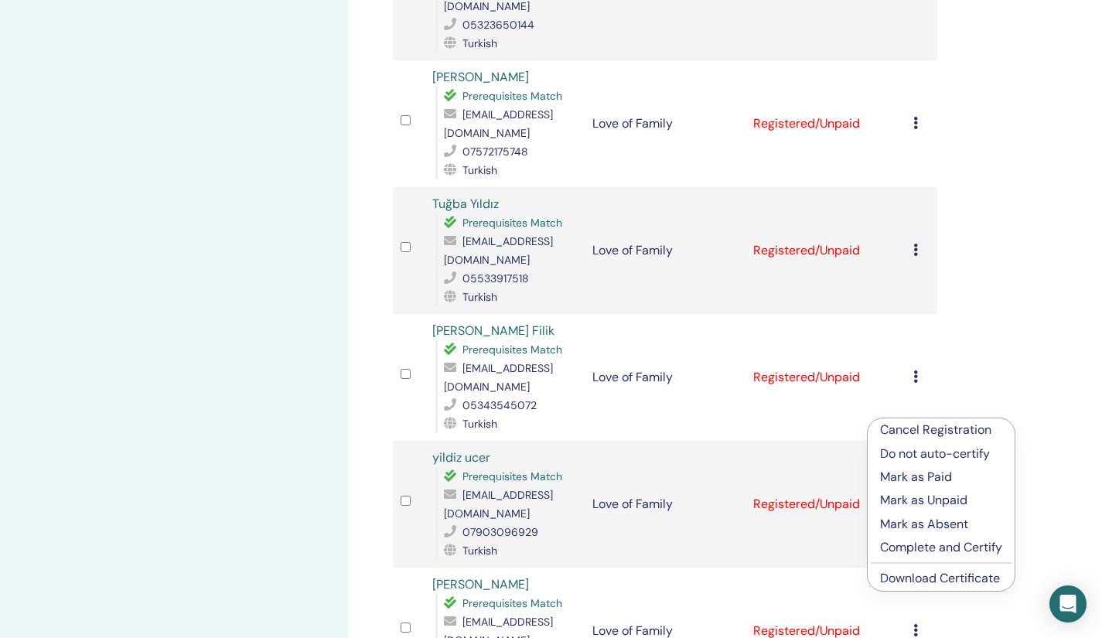
click at [901, 569] on li "Download Certificate" at bounding box center [940, 578] width 147 height 23
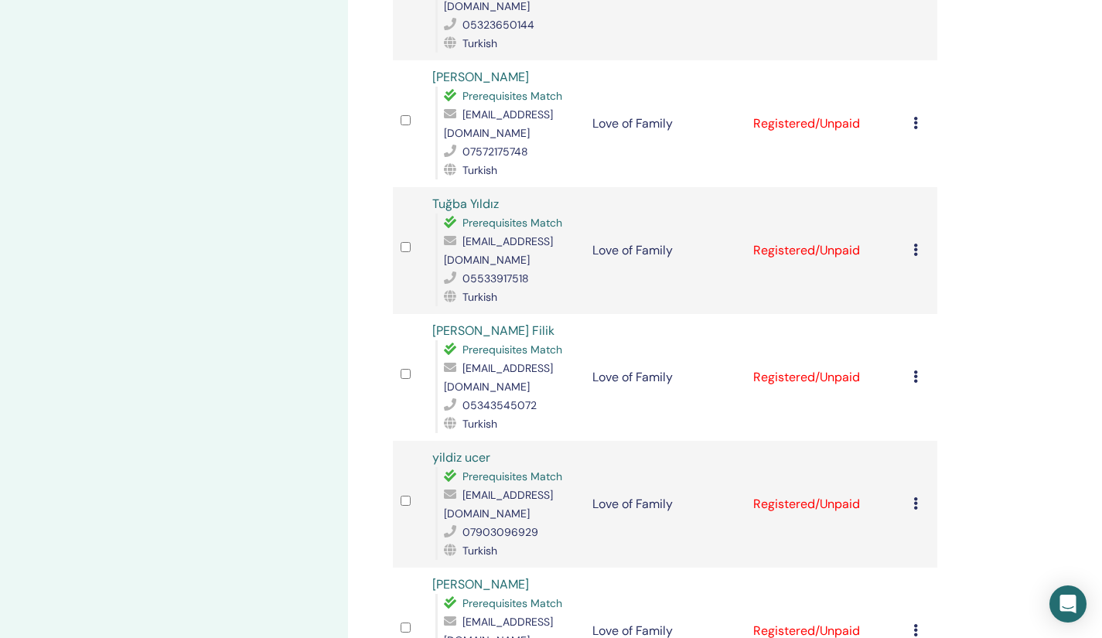
scroll to position [2122, 0]
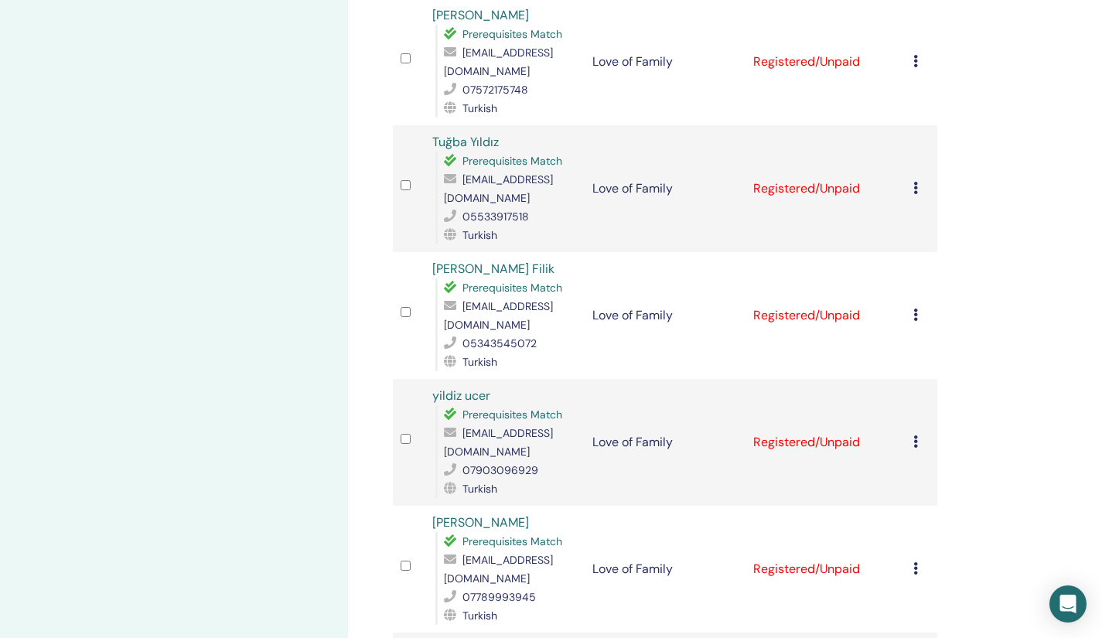
click at [914, 562] on icon at bounding box center [915, 568] width 5 height 12
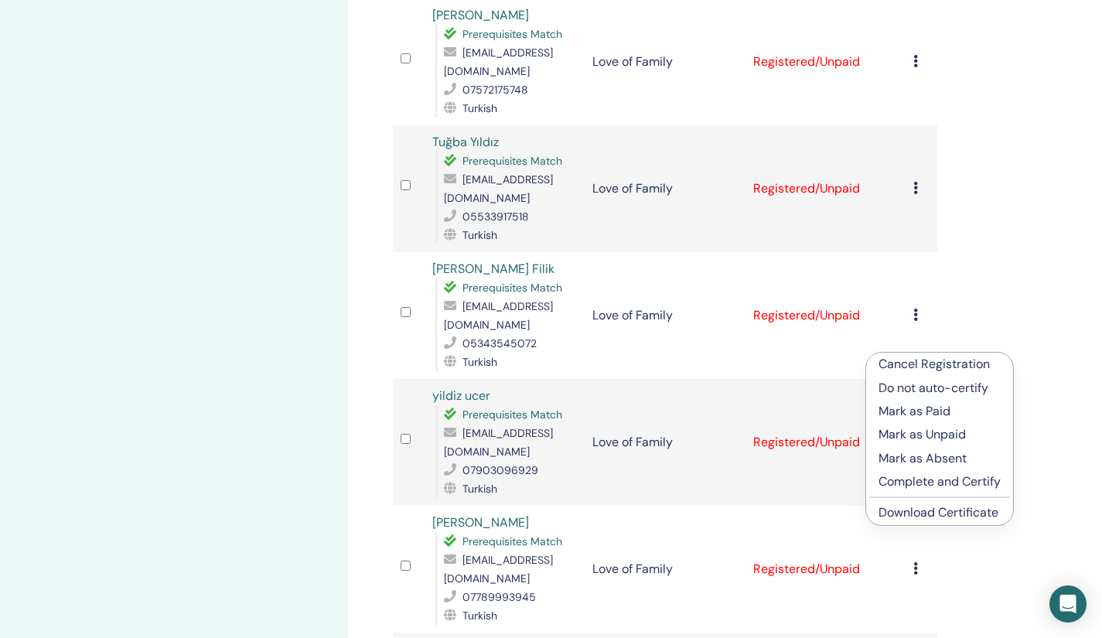
click at [922, 508] on link "Download Certificate" at bounding box center [938, 512] width 120 height 16
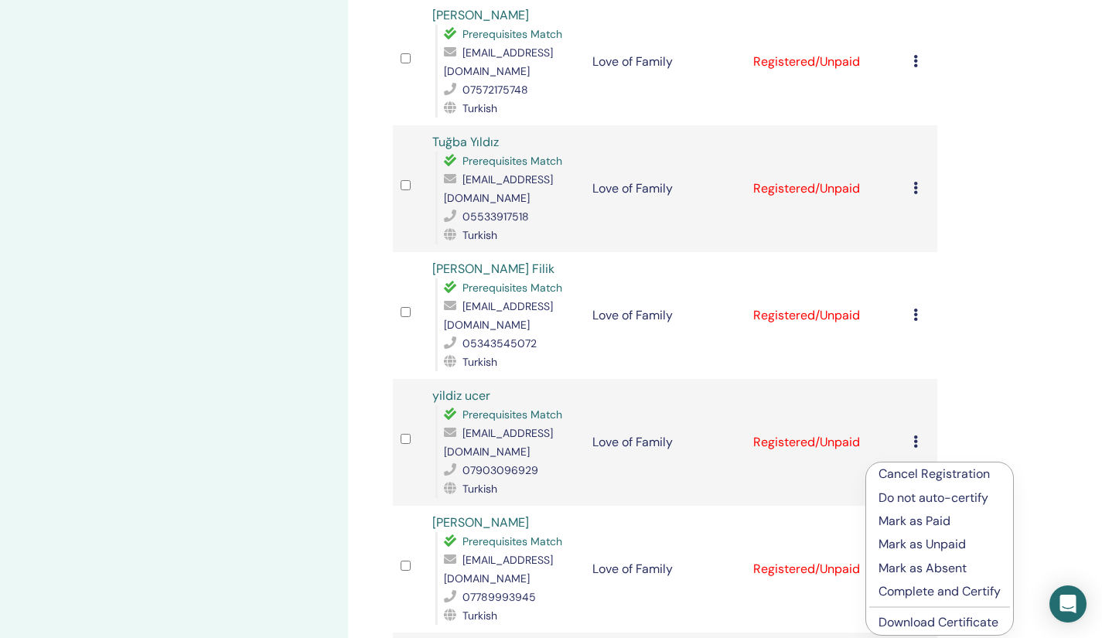
click at [932, 622] on link "Download Certificate" at bounding box center [938, 622] width 120 height 16
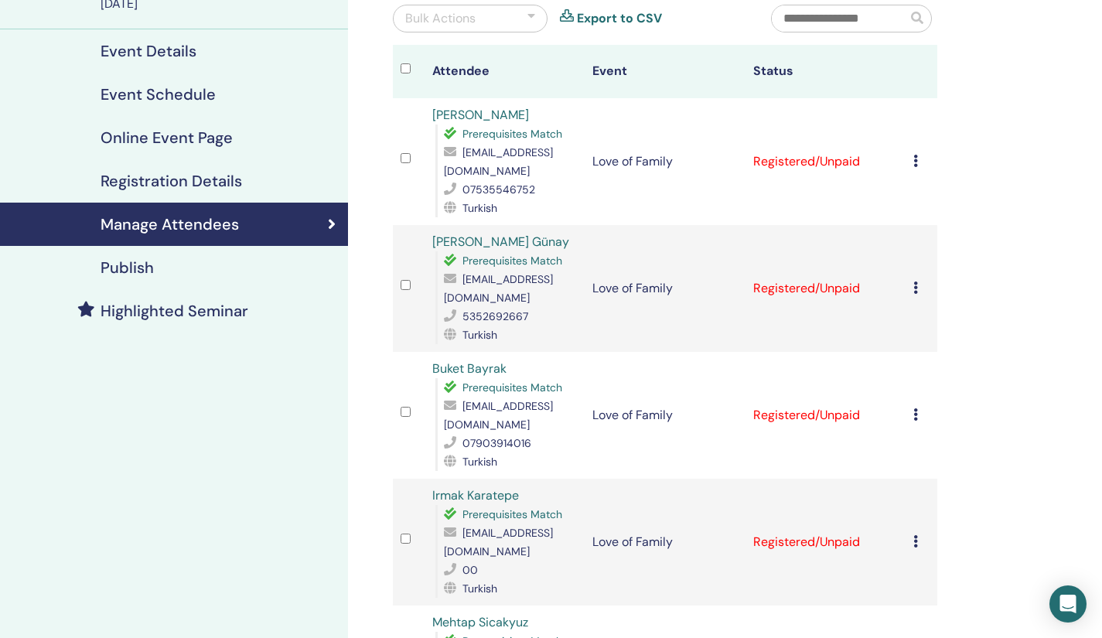
scroll to position [154, 0]
click at [914, 165] on icon at bounding box center [915, 161] width 5 height 12
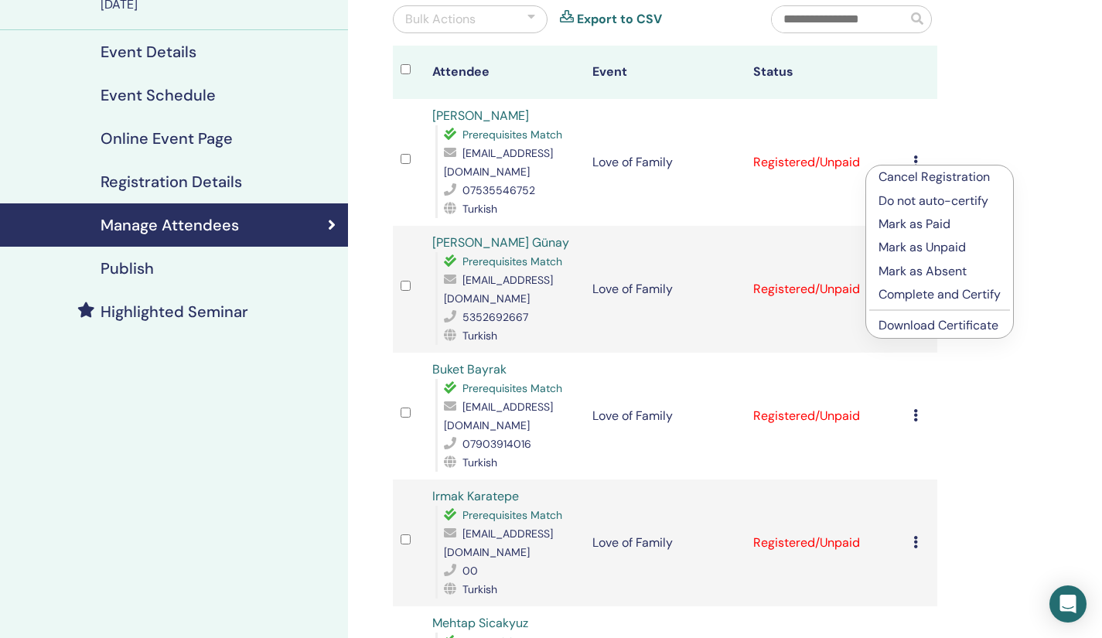
click at [918, 321] on link "Download Certificate" at bounding box center [938, 325] width 120 height 16
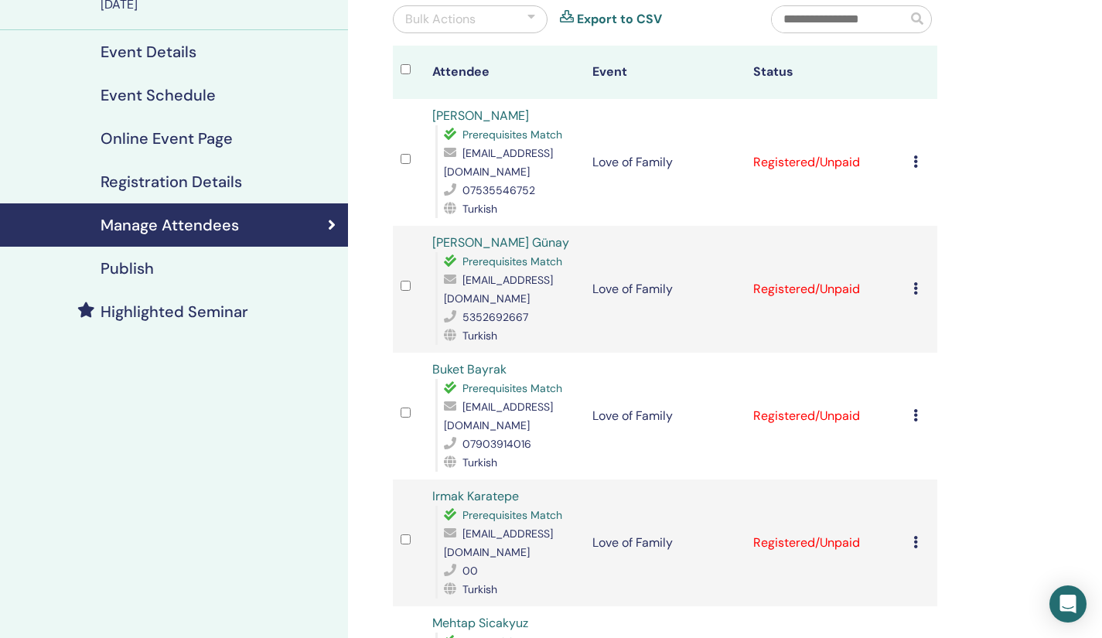
click at [914, 282] on icon at bounding box center [915, 288] width 5 height 12
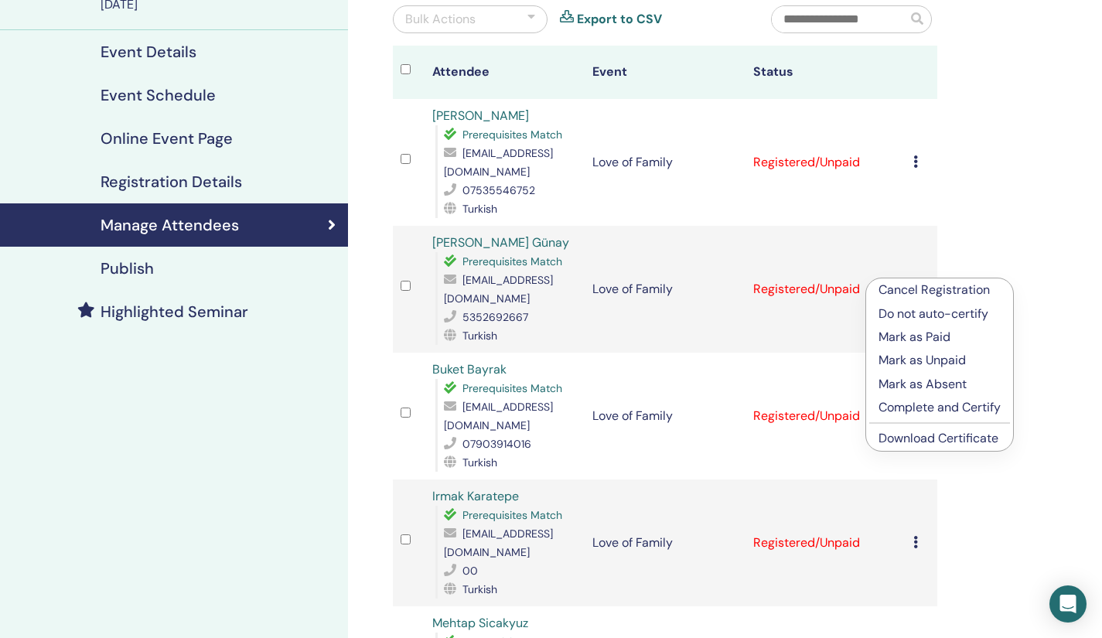
click at [911, 438] on link "Download Certificate" at bounding box center [938, 438] width 120 height 16
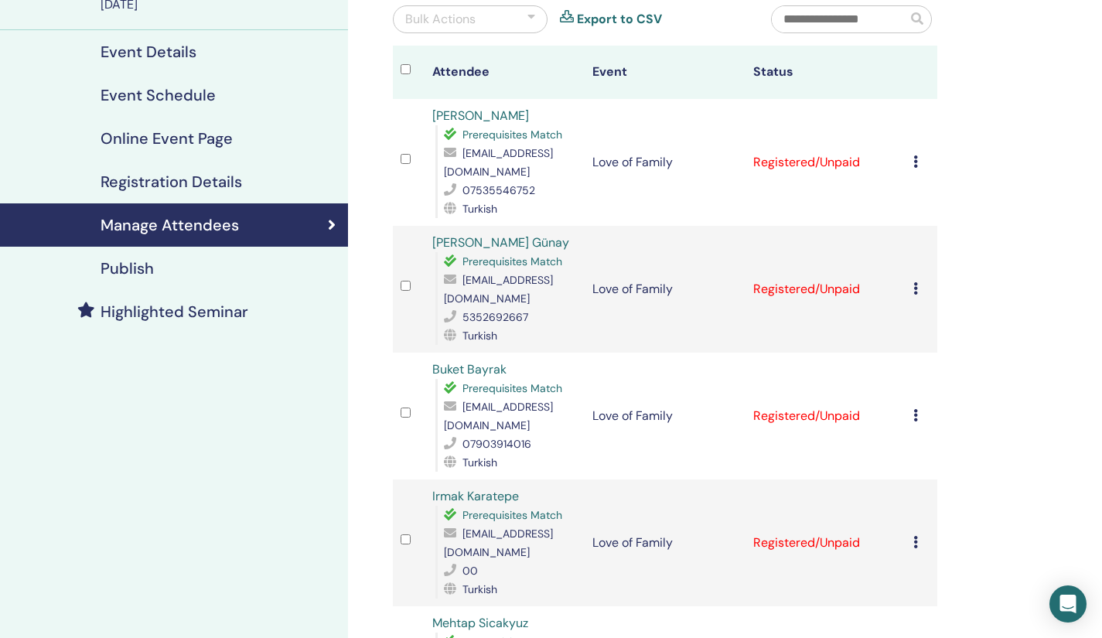
click at [918, 407] on div "Cancel Registration Do not auto-certify Mark as Paid Mark as Unpaid Mark as Abs…" at bounding box center [921, 416] width 16 height 19
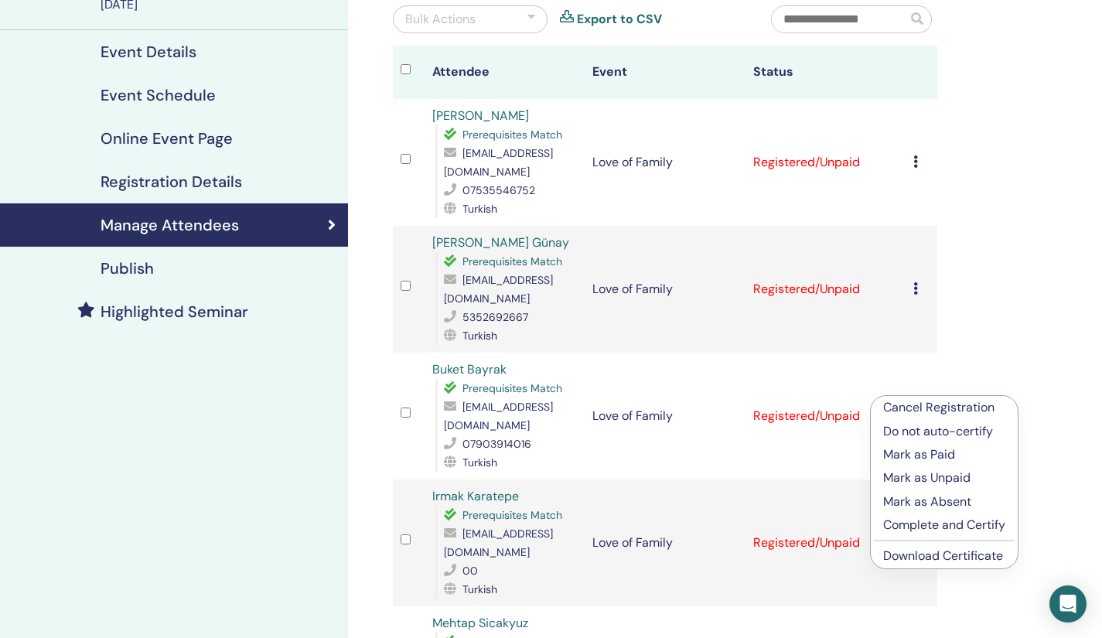
click at [920, 551] on link "Download Certificate" at bounding box center [943, 555] width 120 height 16
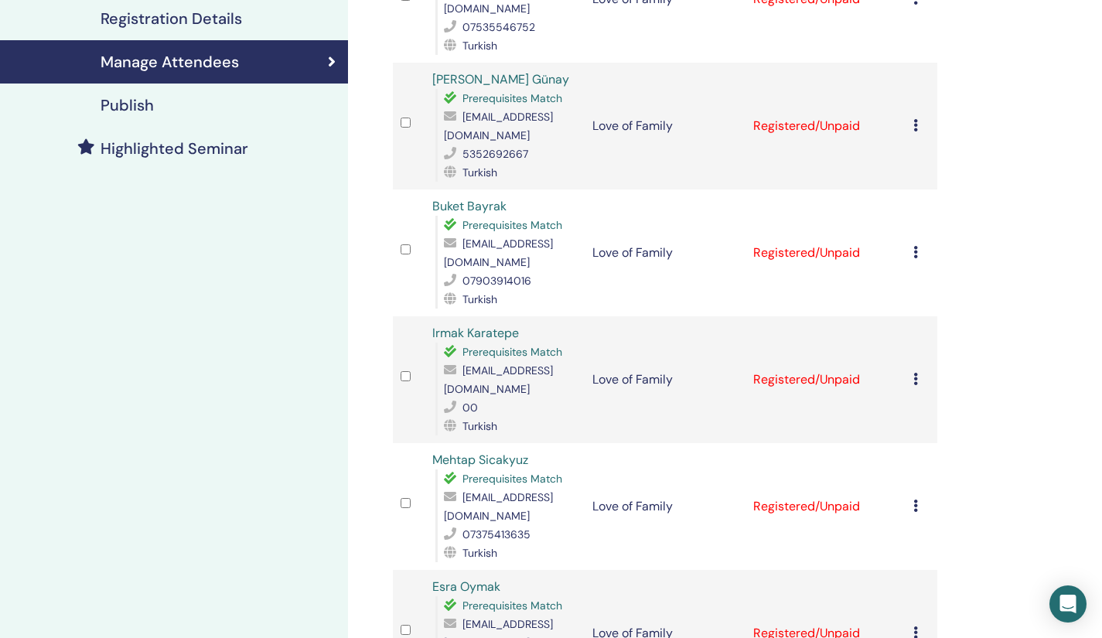
scroll to position [424, 0]
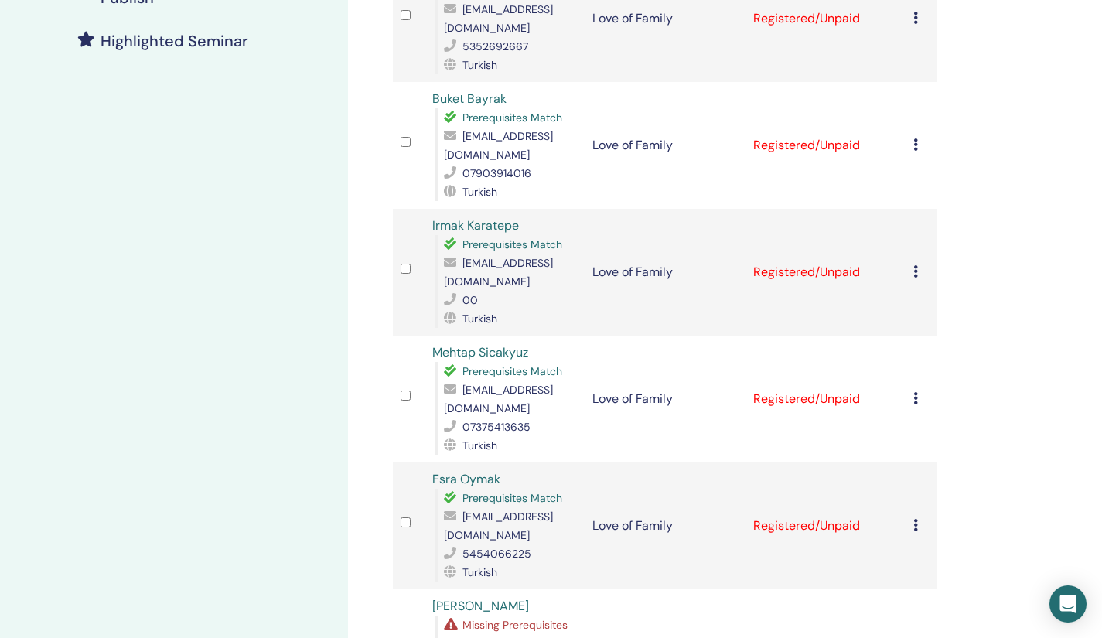
click at [993, 531] on div "Manage Attendees Bulk Actions Export to CSV Attendee Event Status Nevin Pirgali…" at bounding box center [715, 499] width 734 height 1749
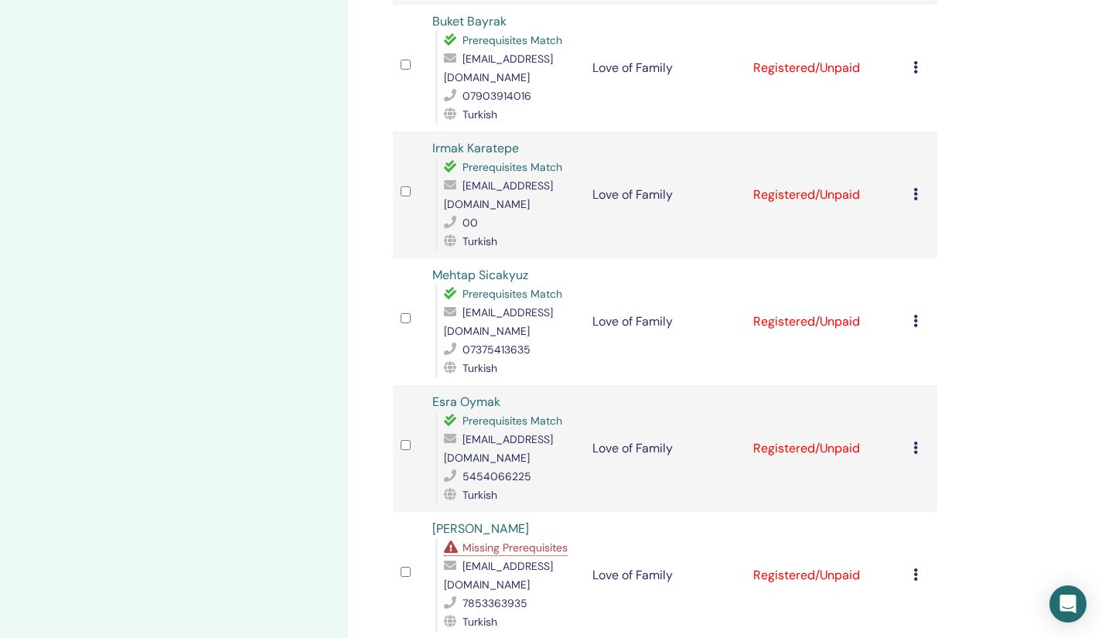
scroll to position [550, 0]
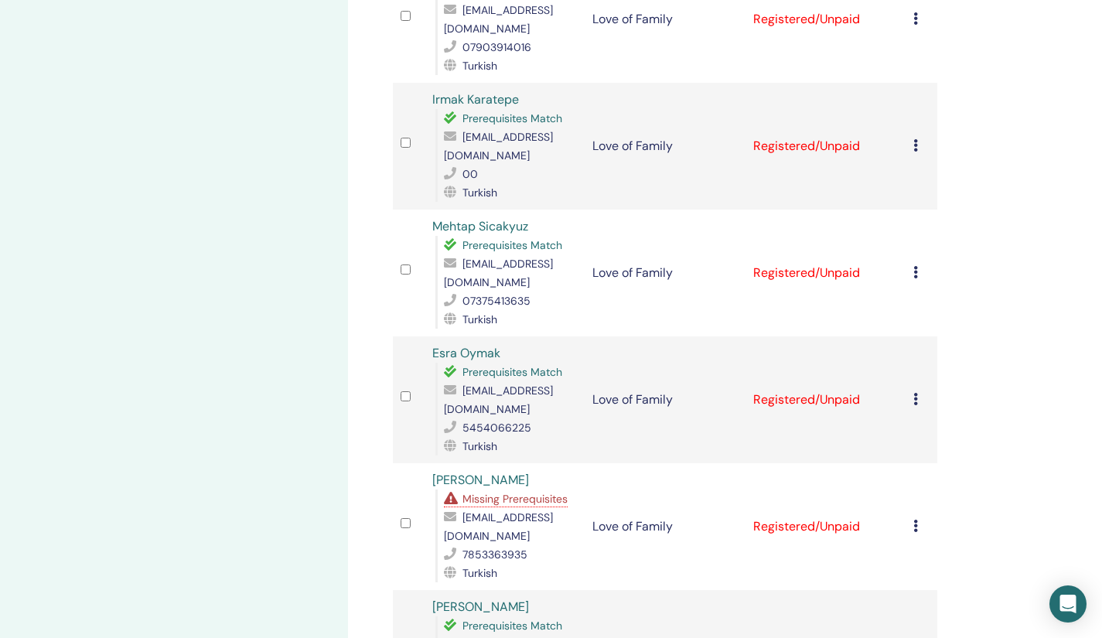
click at [916, 139] on icon at bounding box center [915, 145] width 5 height 12
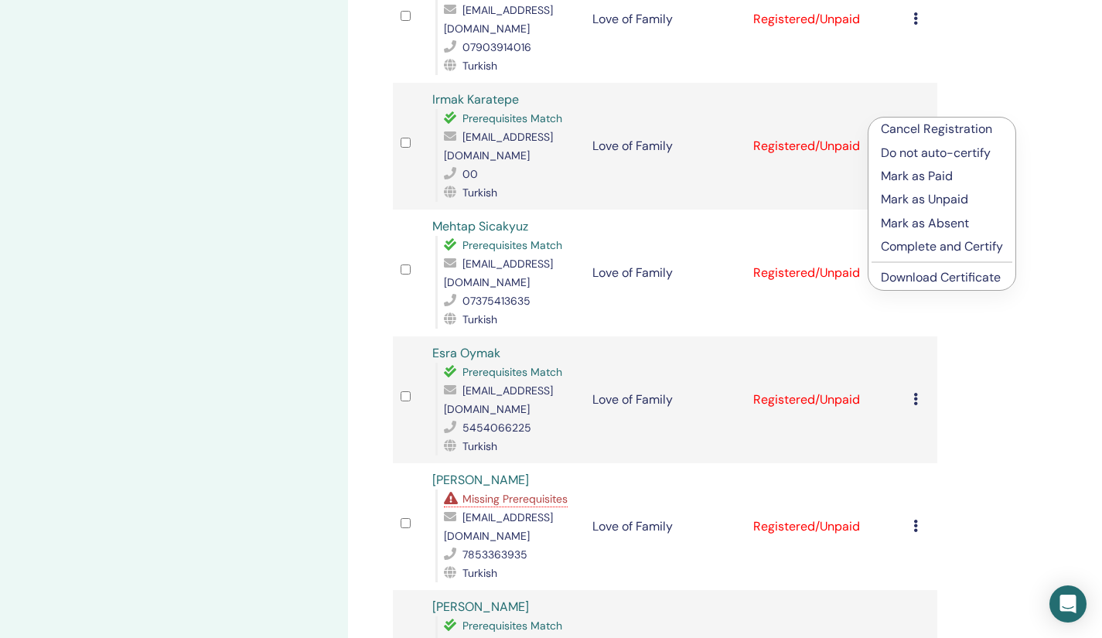
click at [908, 280] on link "Download Certificate" at bounding box center [941, 277] width 120 height 16
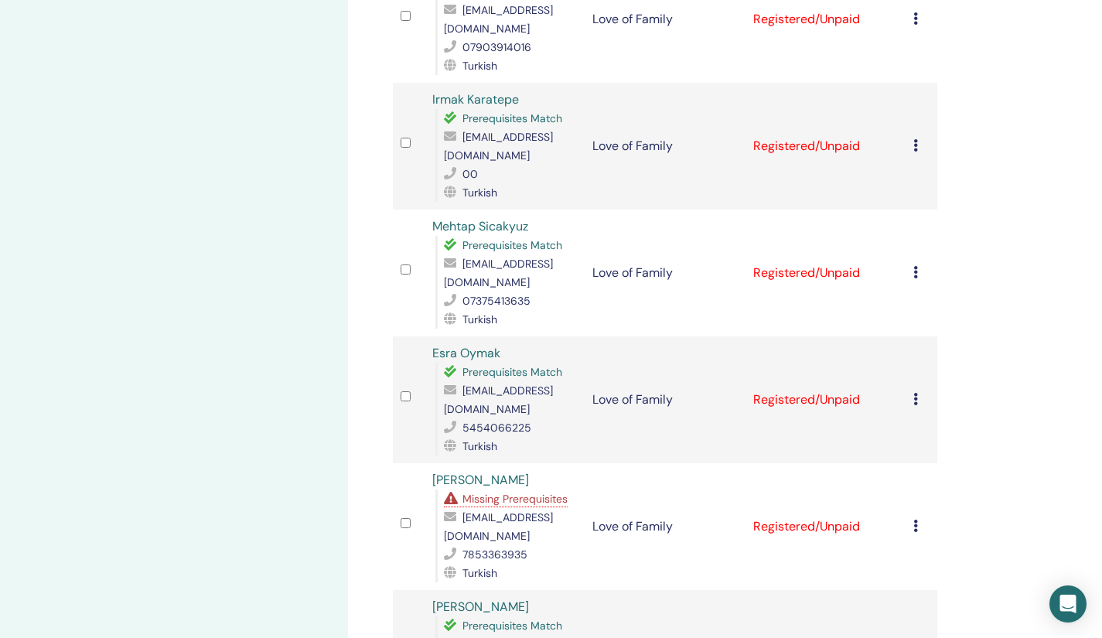
click at [916, 266] on icon at bounding box center [915, 272] width 5 height 12
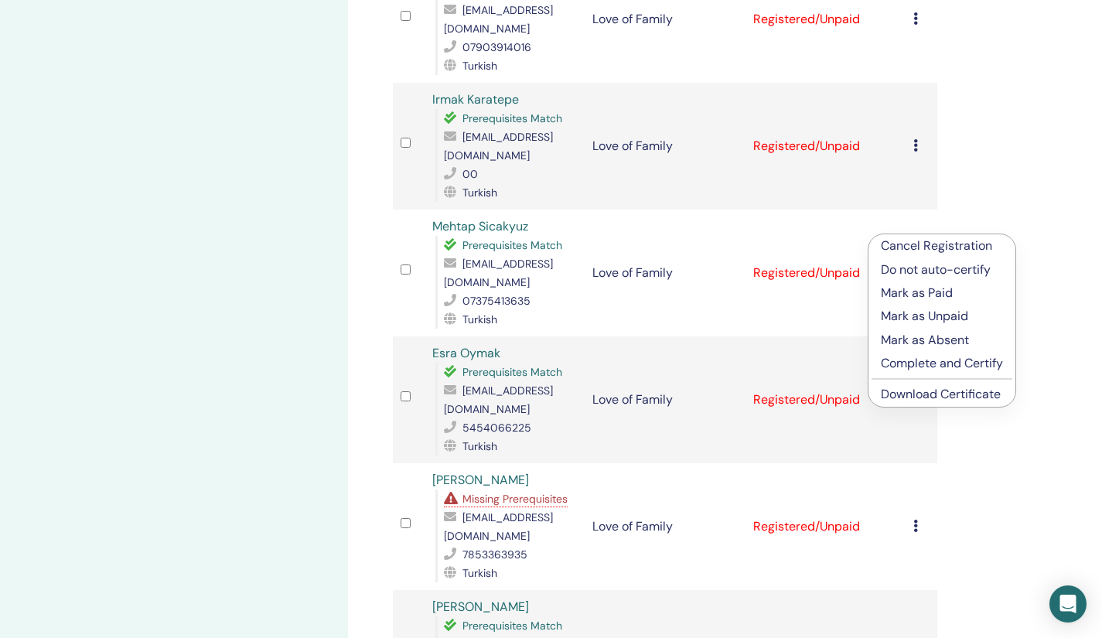
click at [906, 390] on link "Download Certificate" at bounding box center [941, 394] width 120 height 16
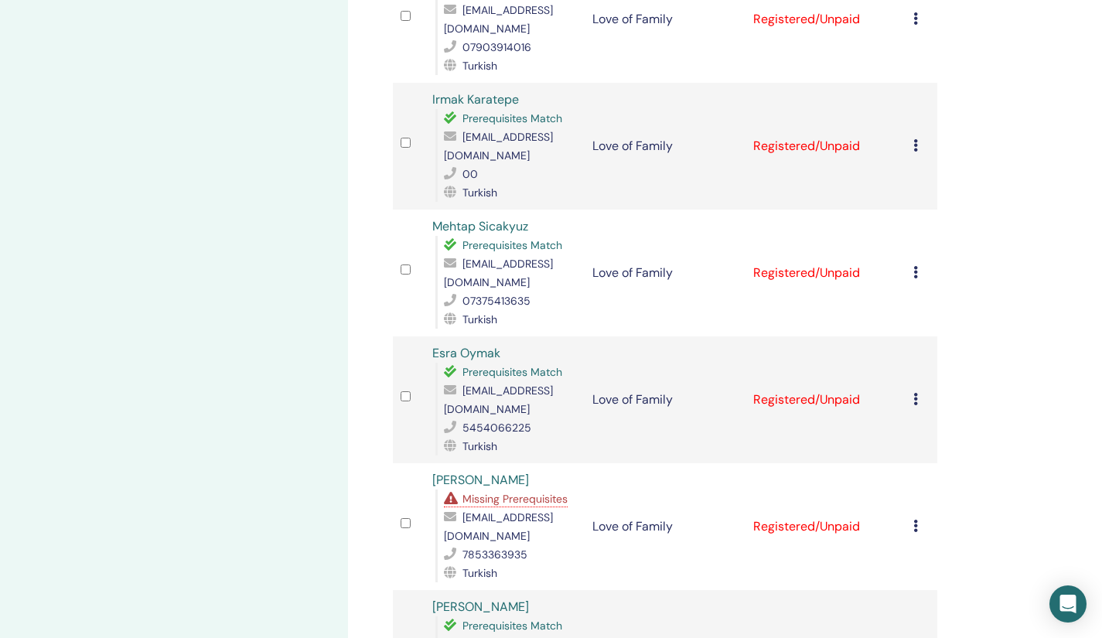
click at [915, 393] on icon at bounding box center [915, 399] width 5 height 12
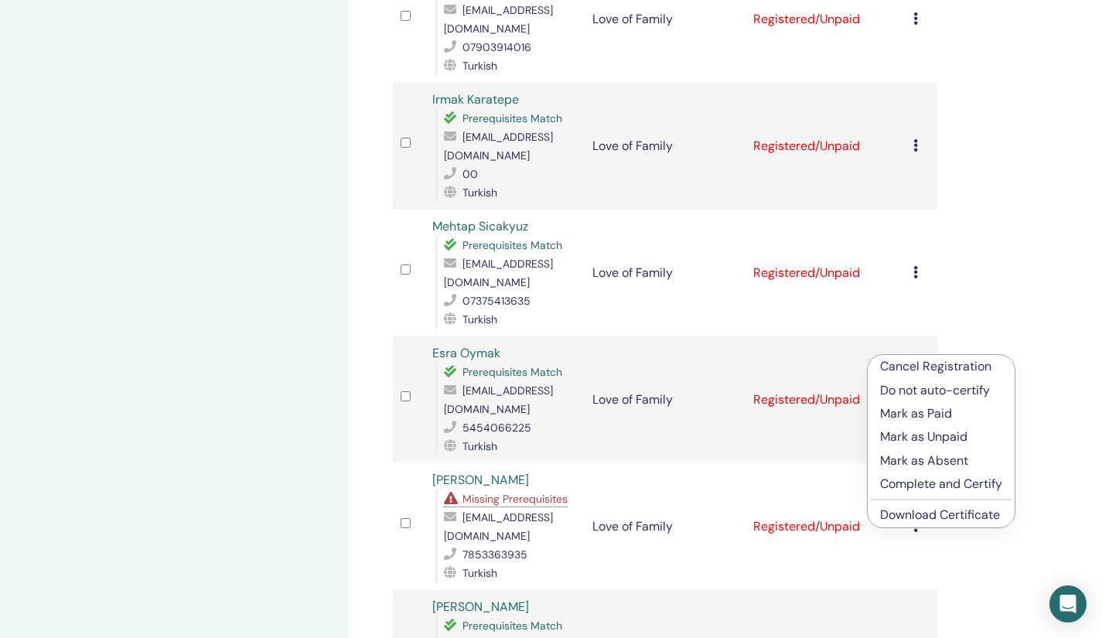
click at [917, 511] on link "Download Certificate" at bounding box center [940, 514] width 120 height 16
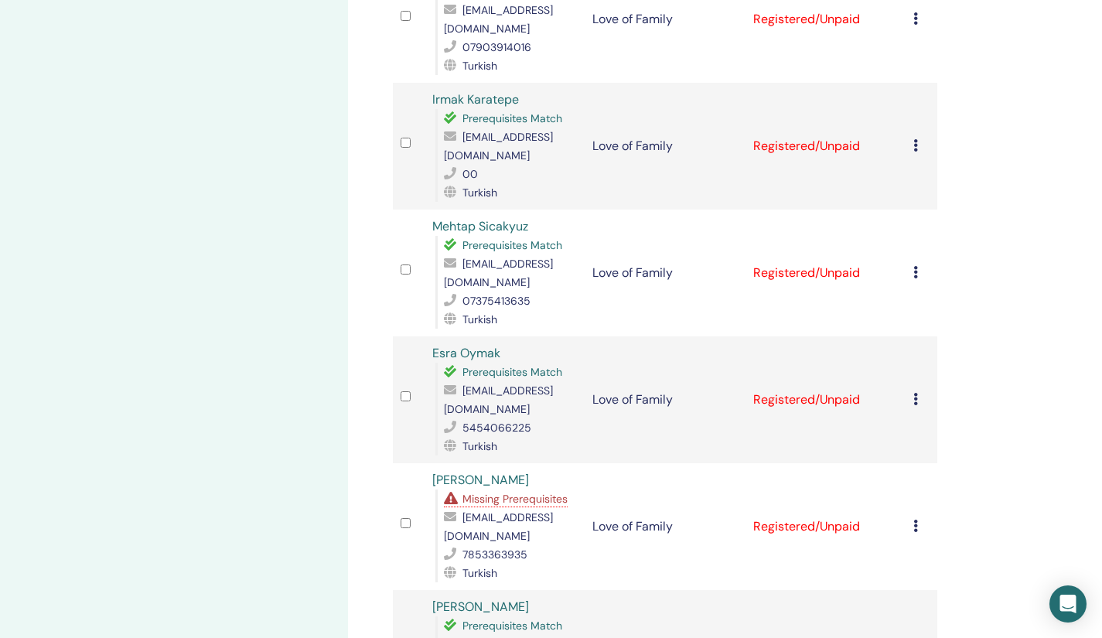
click at [915, 520] on icon at bounding box center [915, 526] width 5 height 12
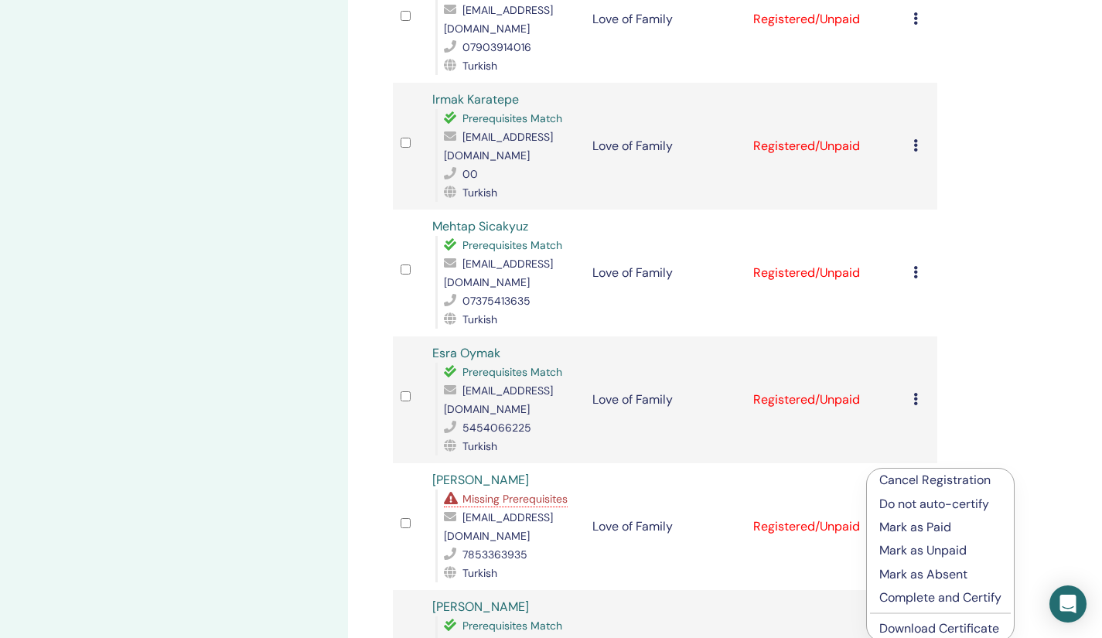
click at [917, 622] on link "Download Certificate" at bounding box center [939, 628] width 120 height 16
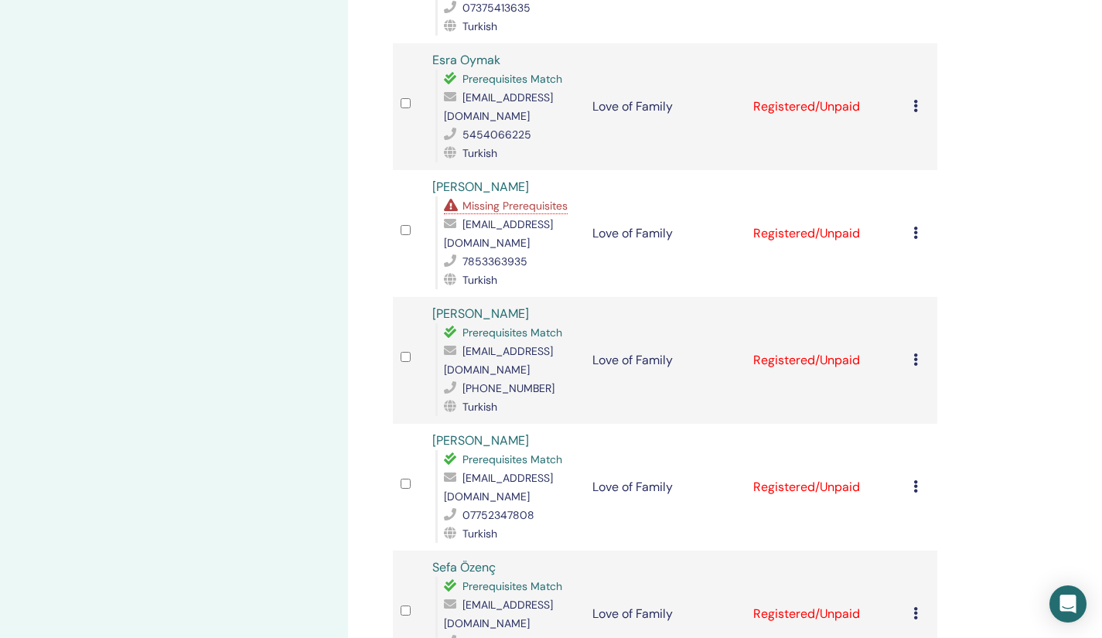
scroll to position [874, 0]
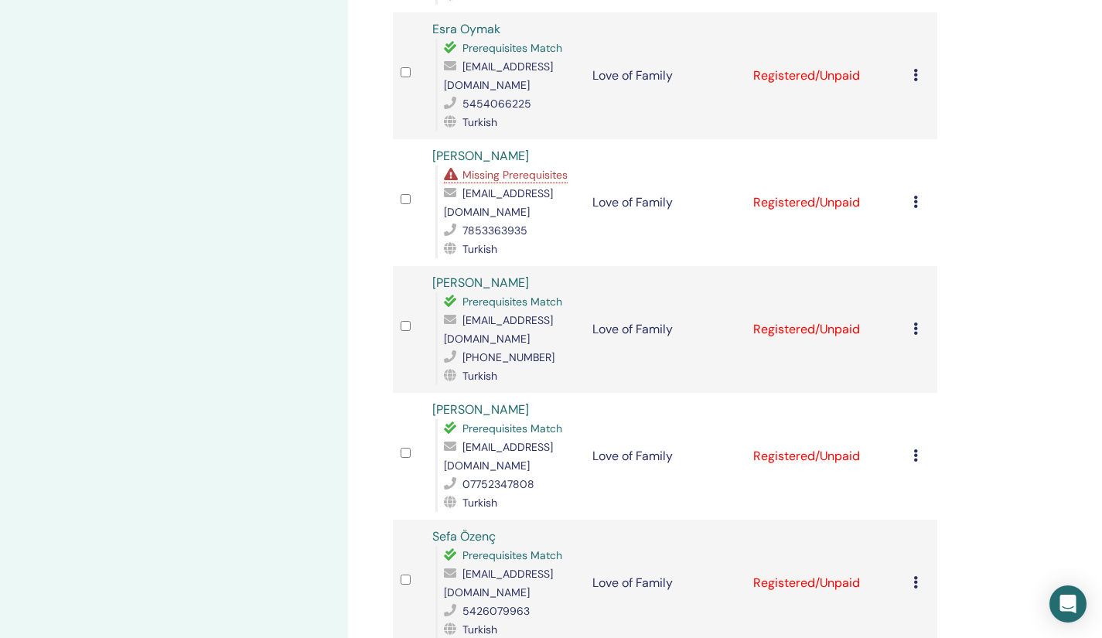
click at [989, 500] on div "Manage Attendees Bulk Actions Export to CSV Attendee Event Status Nevin Pirgali…" at bounding box center [715, 49] width 734 height 1749
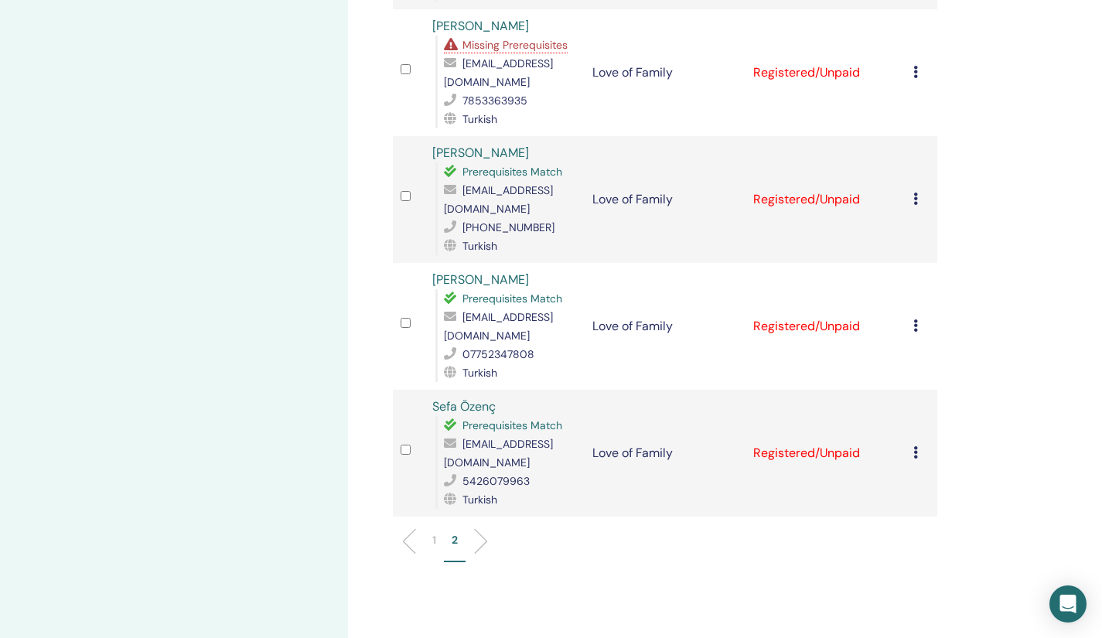
scroll to position [1005, 0]
click at [914, 192] on icon at bounding box center [915, 198] width 5 height 12
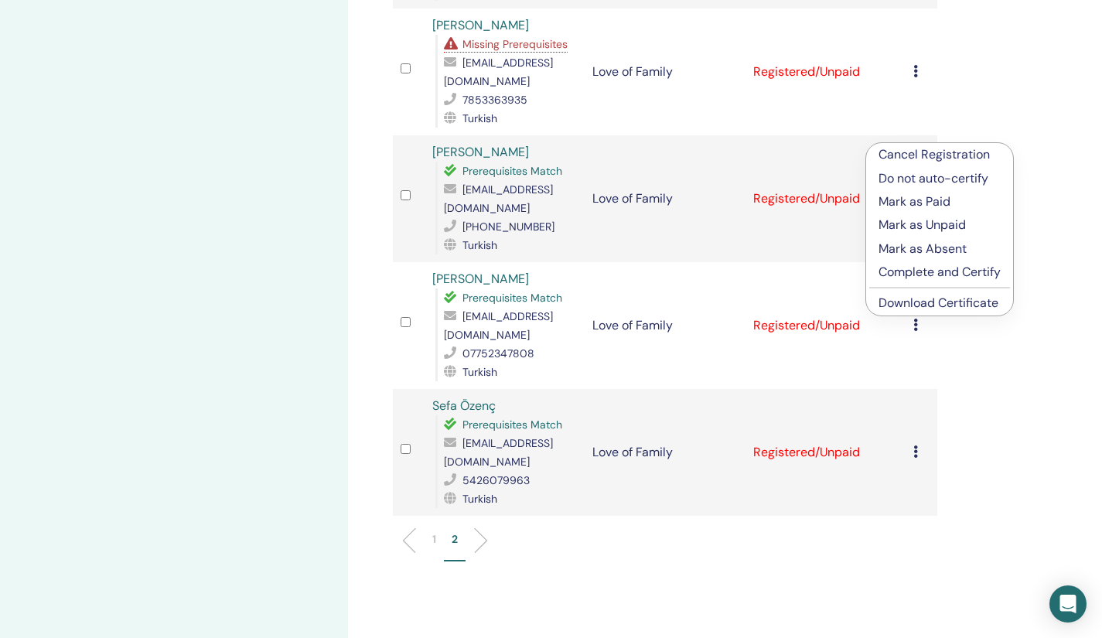
click at [901, 302] on link "Download Certificate" at bounding box center [938, 303] width 120 height 16
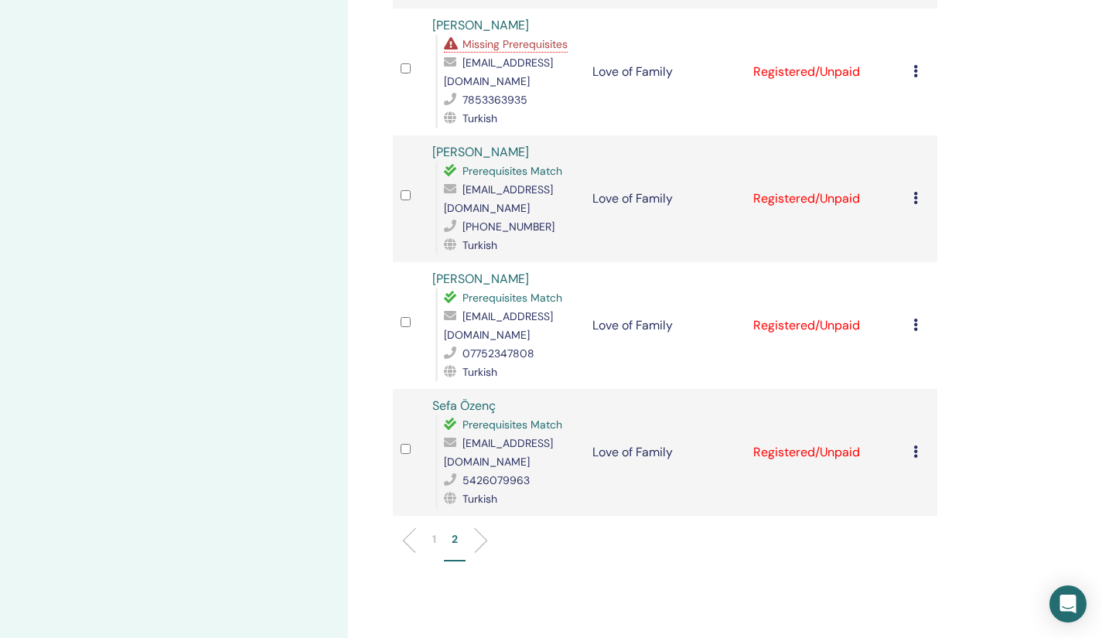
click at [914, 319] on icon at bounding box center [915, 325] width 5 height 12
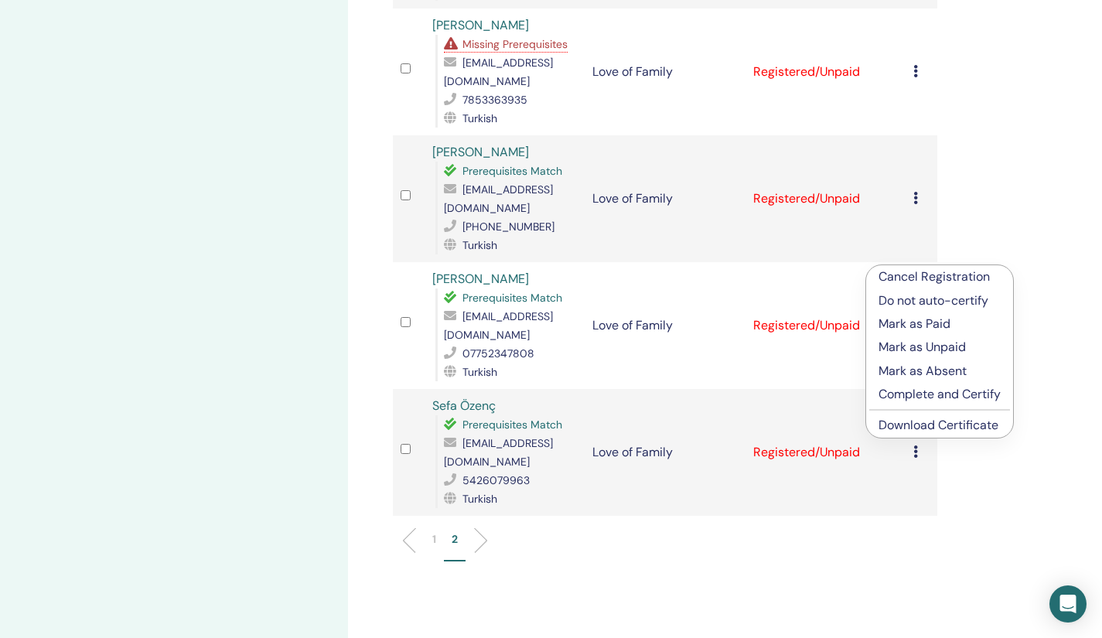
click at [898, 427] on link "Download Certificate" at bounding box center [938, 425] width 120 height 16
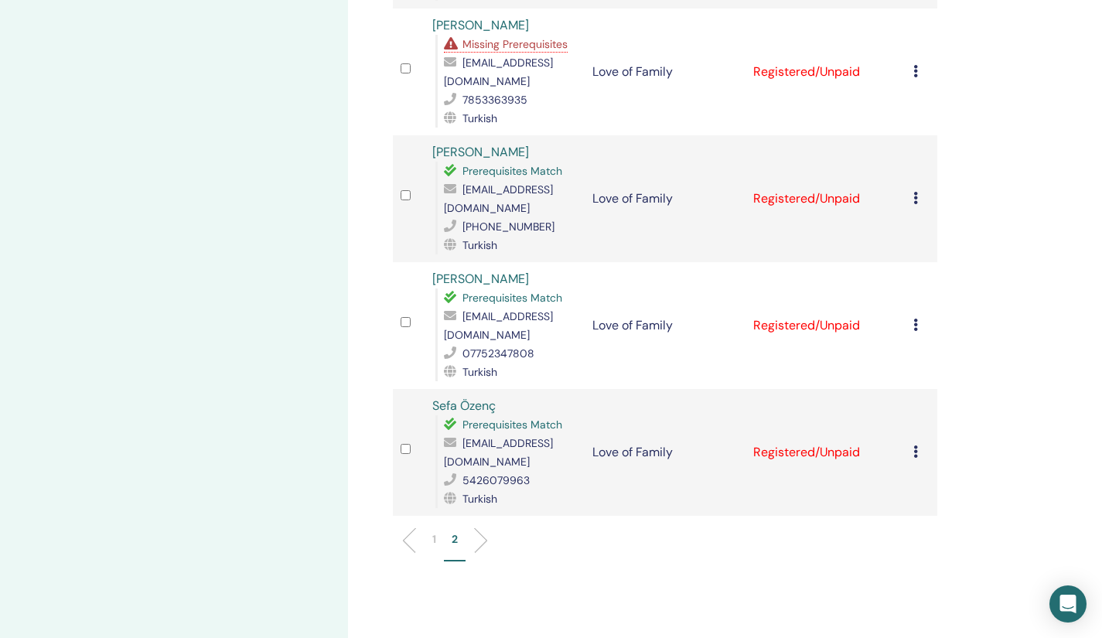
click at [918, 443] on div "Cancel Registration Do not auto-certify Mark as Paid Mark as Unpaid Mark as Abs…" at bounding box center [921, 452] width 16 height 19
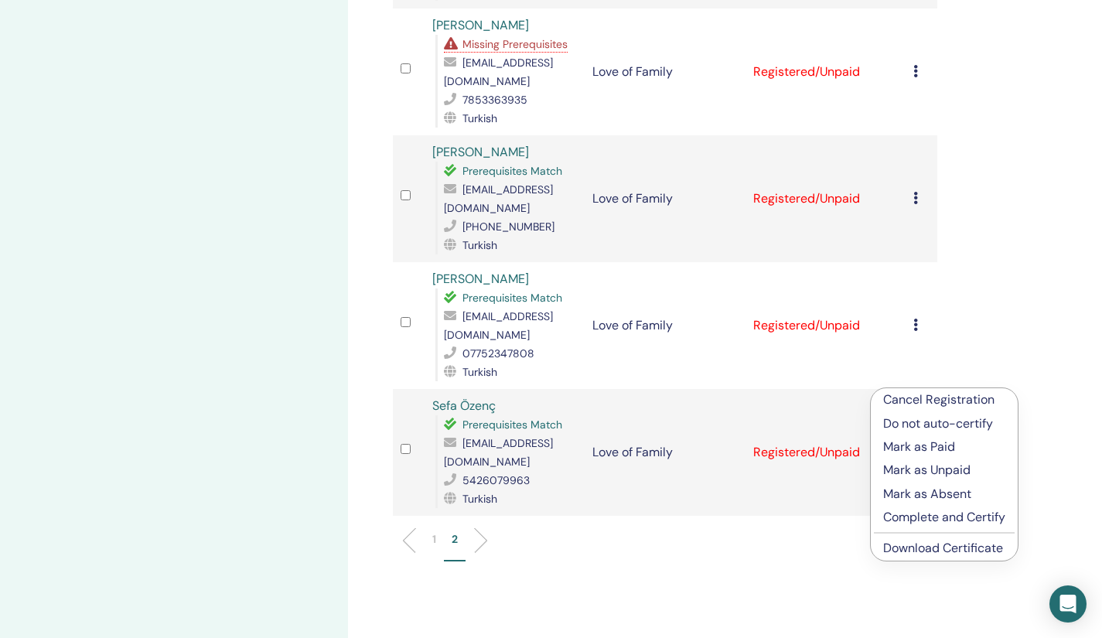
click at [909, 541] on link "Download Certificate" at bounding box center [943, 548] width 120 height 16
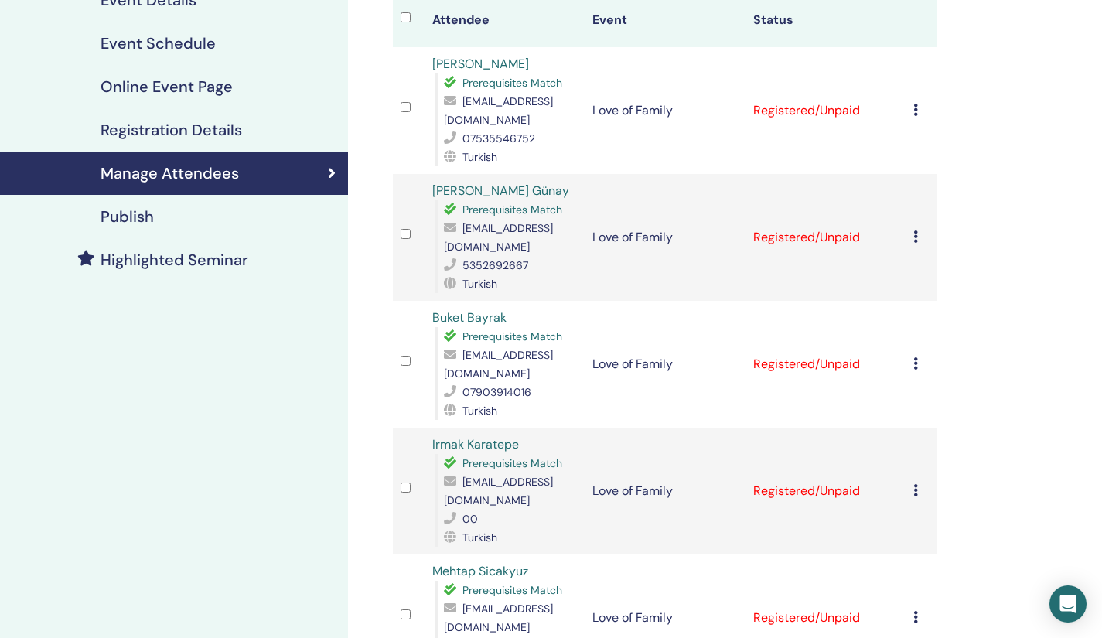
scroll to position [0, 0]
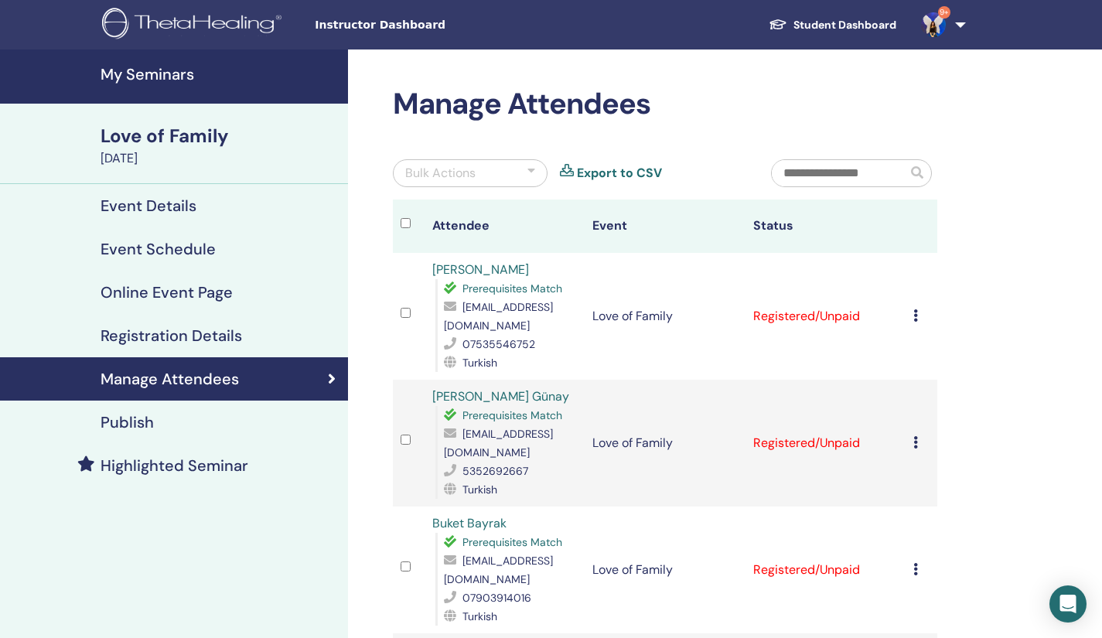
click at [189, 141] on div "Love of Family" at bounding box center [220, 136] width 238 height 26
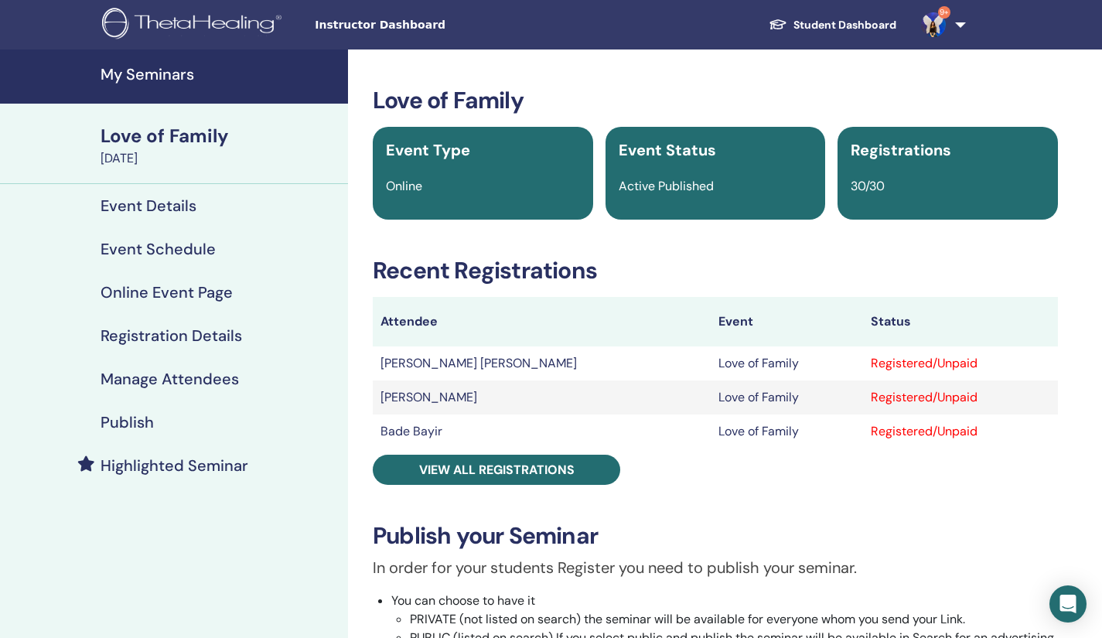
click at [175, 76] on h4 "My Seminars" at bounding box center [220, 74] width 238 height 19
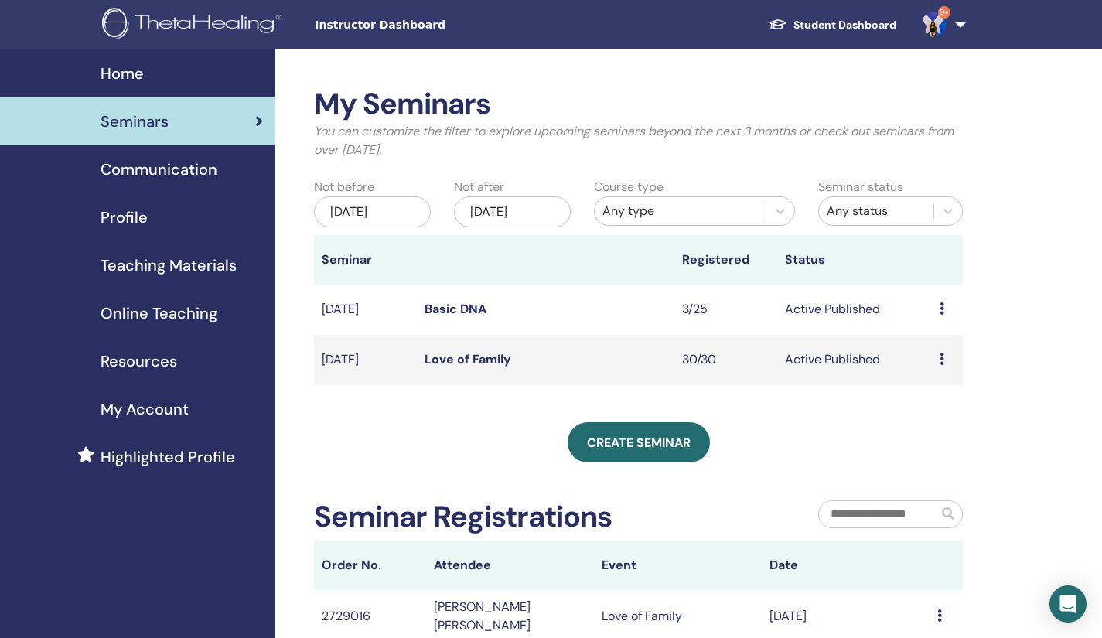
click at [453, 306] on link "Basic DNA" at bounding box center [455, 309] width 62 height 16
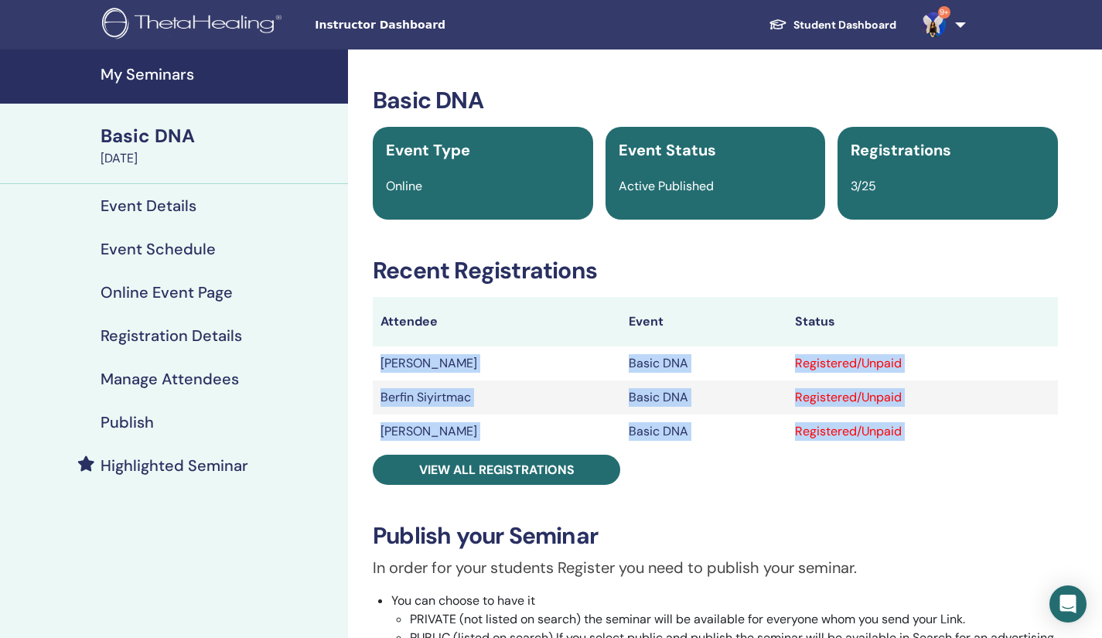
drag, startPoint x: 385, startPoint y: 356, endPoint x: 779, endPoint y: 472, distance: 411.0
click at [779, 472] on div "Basic DNA Event Type Online Event Status Active Published Registrations 3/25 Re…" at bounding box center [715, 557] width 716 height 940
drag, startPoint x: 376, startPoint y: 361, endPoint x: 976, endPoint y: 445, distance: 605.7
click at [976, 445] on tbody "Meltem Gok Basic DNA Registered/Unpaid Berfin Siyirtmac Basic DNA Registered/Un…" at bounding box center [715, 397] width 685 height 102
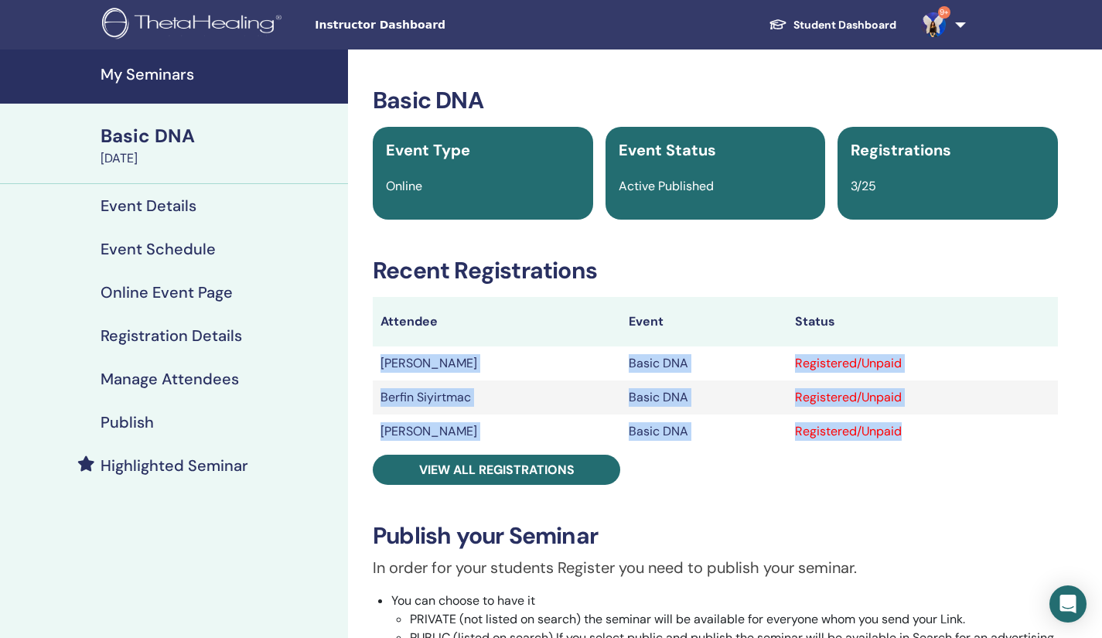
click at [976, 445] on td "Registered/Unpaid" at bounding box center [922, 431] width 271 height 34
drag, startPoint x: 380, startPoint y: 360, endPoint x: 1010, endPoint y: 458, distance: 638.3
click at [1010, 458] on div "Basic DNA Event Type Online Event Status Active Published Registrations 3/25 Re…" at bounding box center [715, 557] width 716 height 940
drag, startPoint x: 376, startPoint y: 366, endPoint x: 976, endPoint y: 433, distance: 603.7
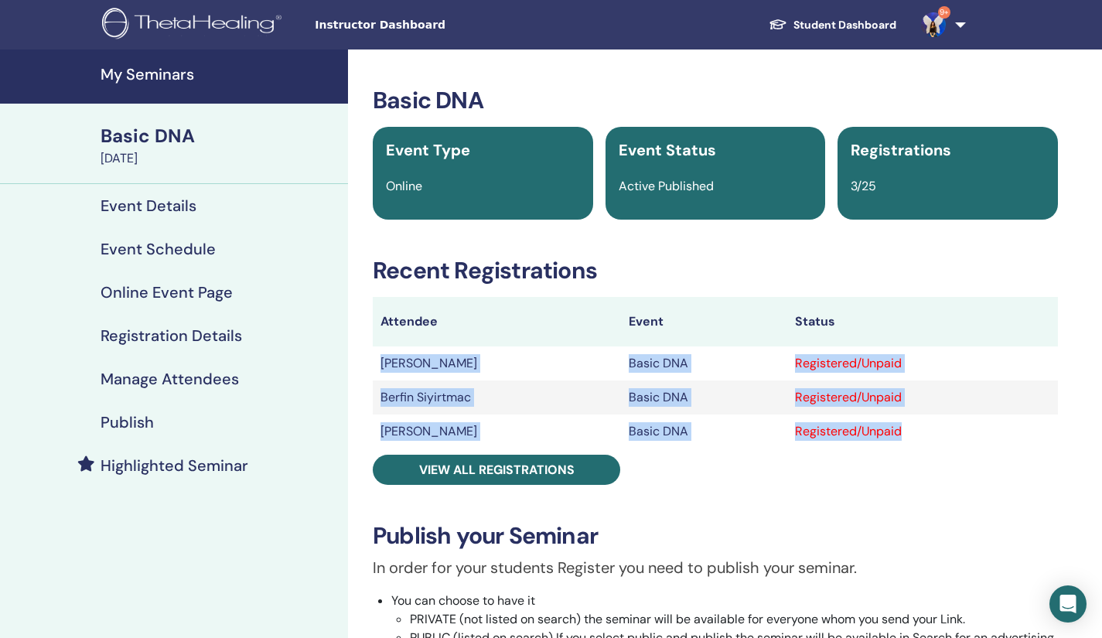
click at [976, 433] on tbody "Meltem Gok Basic DNA Registered/Unpaid Berfin Siyirtmac Basic DNA Registered/Un…" at bounding box center [715, 397] width 685 height 102
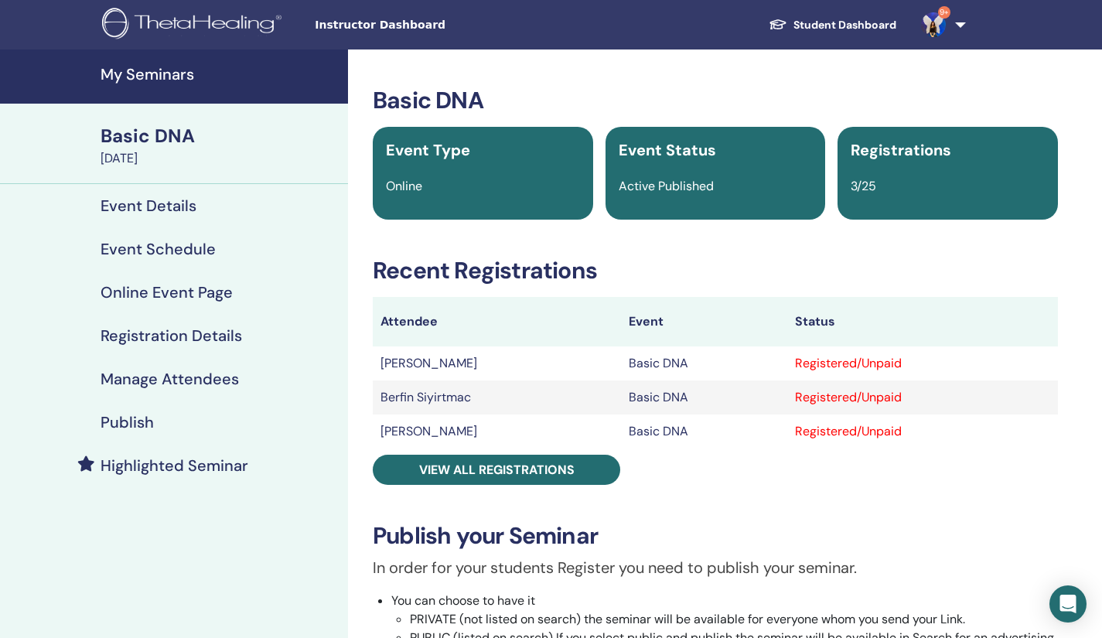
click at [903, 490] on div "Basic DNA Event Type Online Event Status Active Published Registrations 3/25 Re…" at bounding box center [715, 557] width 716 height 940
click at [148, 153] on div "[DATE]" at bounding box center [220, 158] width 238 height 19
click at [136, 162] on div "[DATE]" at bounding box center [220, 158] width 238 height 19
click at [198, 343] on h4 "Registration Details" at bounding box center [171, 335] width 141 height 19
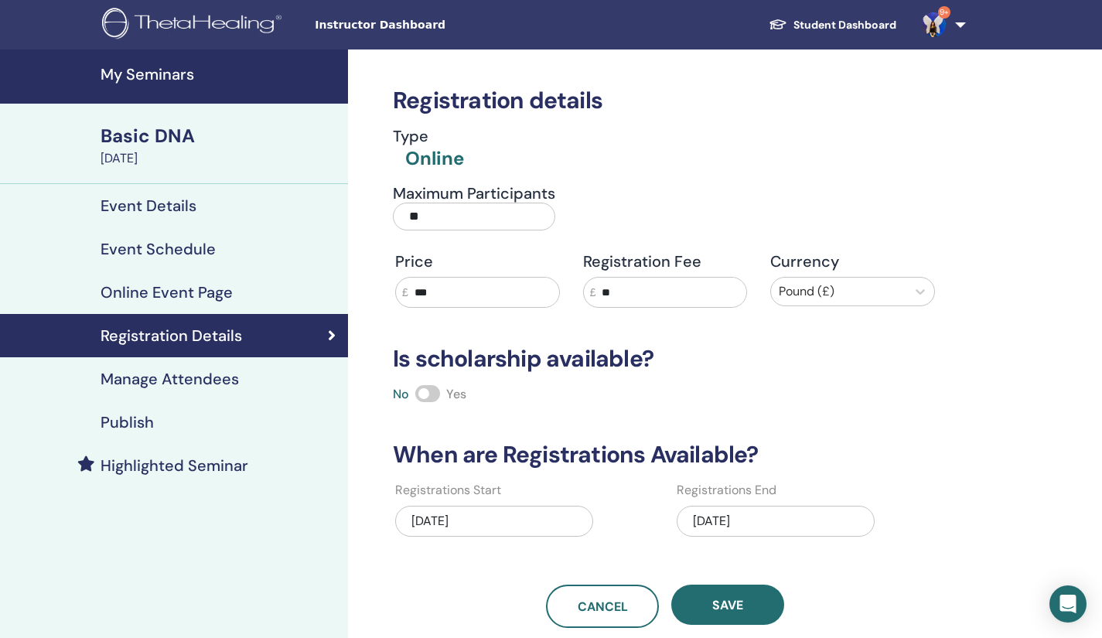
click at [154, 419] on div "Publish" at bounding box center [173, 422] width 323 height 19
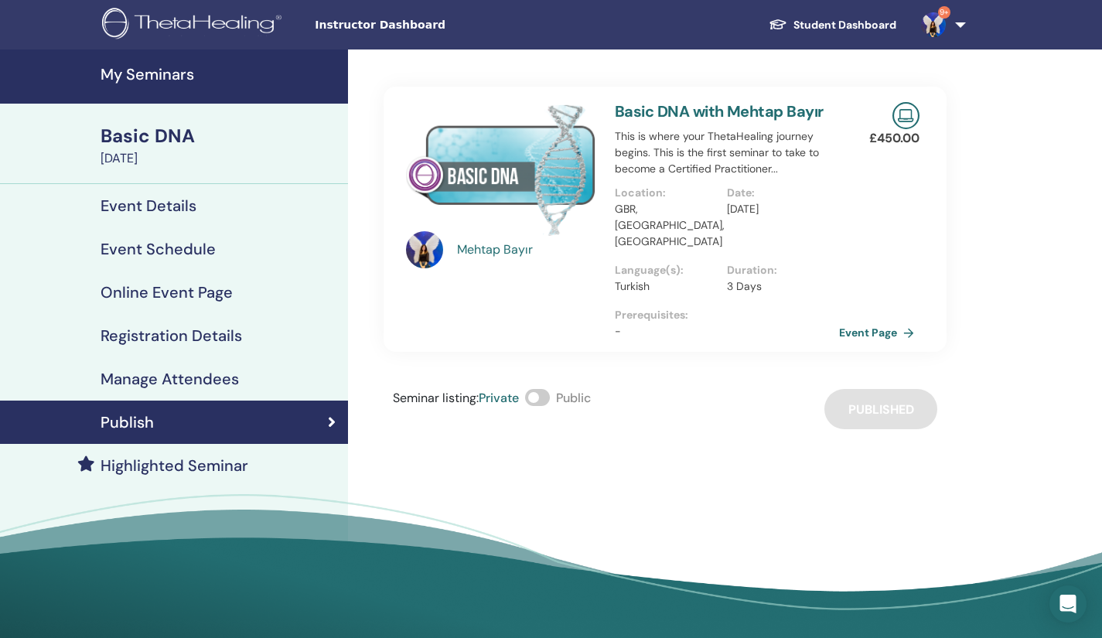
click at [492, 148] on img at bounding box center [501, 169] width 190 height 134
click at [514, 274] on div "Mehtap Bayır" at bounding box center [501, 219] width 209 height 234
click at [513, 242] on div "Mehtap Bayır" at bounding box center [528, 249] width 143 height 19
click at [513, 179] on img at bounding box center [501, 169] width 190 height 134
click at [178, 145] on div "Basic DNA" at bounding box center [220, 136] width 238 height 26
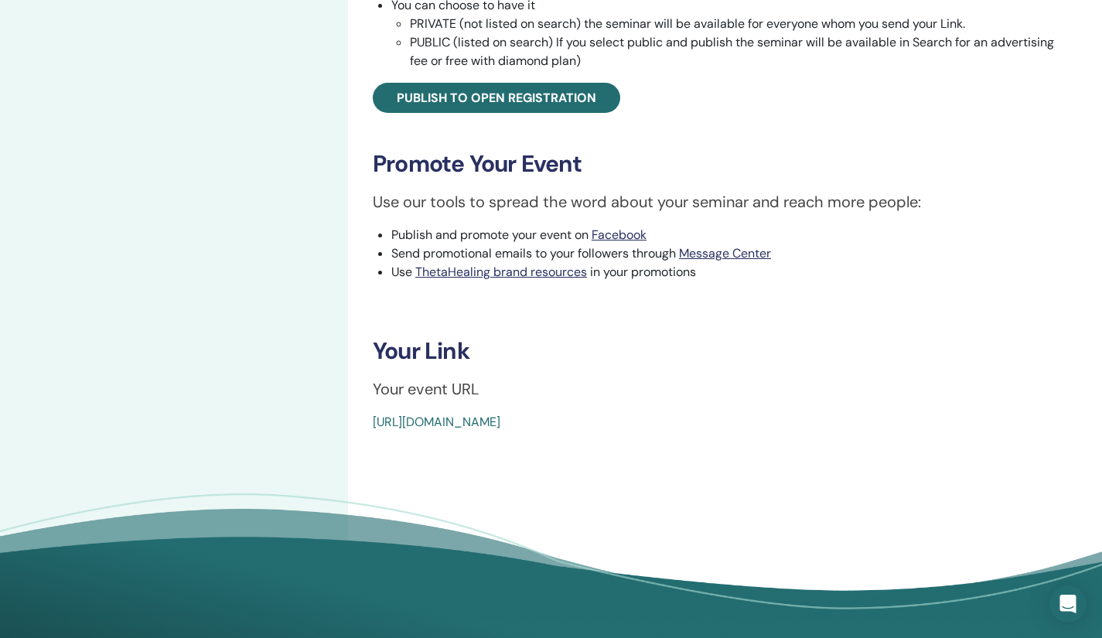
scroll to position [663, 0]
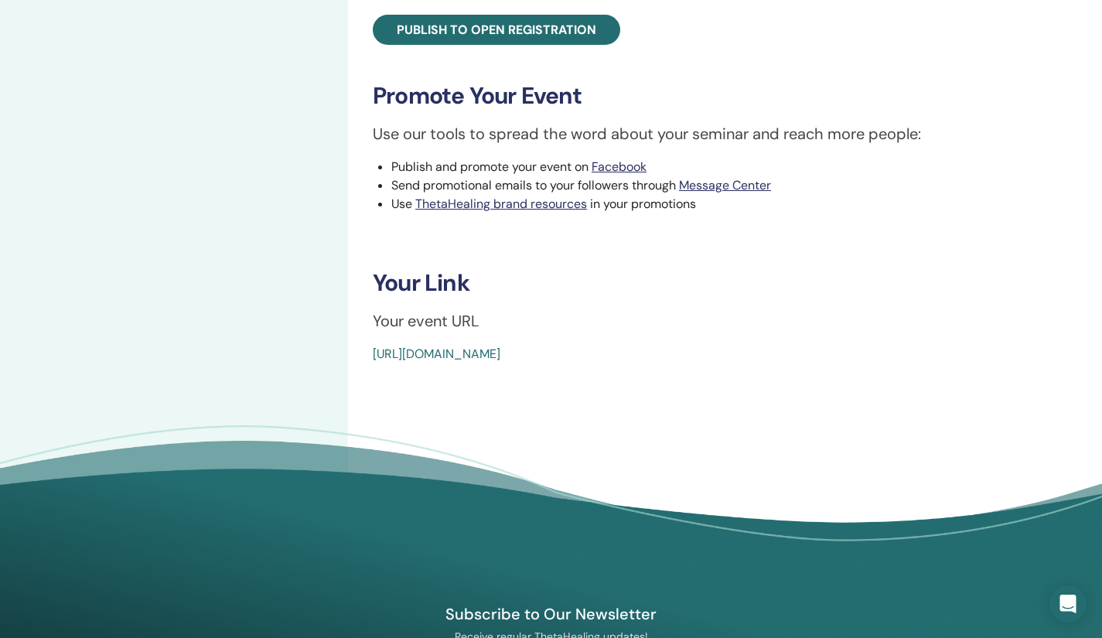
click at [500, 351] on link "[URL][DOMAIN_NAME]" at bounding box center [437, 354] width 128 height 16
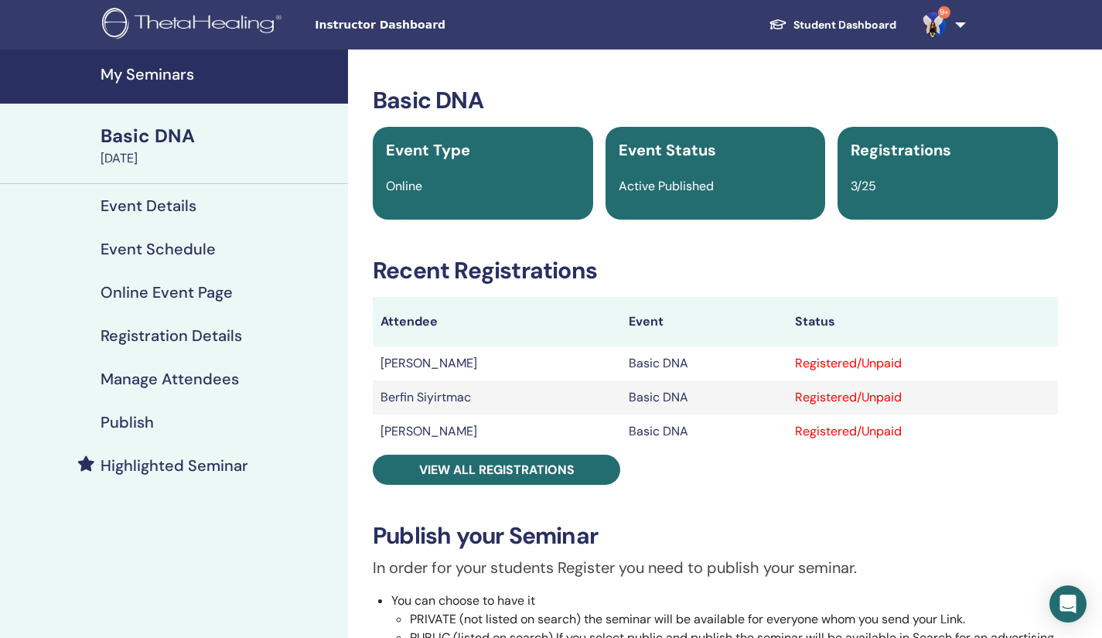
click at [164, 150] on div "[DATE]" at bounding box center [220, 158] width 238 height 19
click at [176, 134] on div "Basic DNA" at bounding box center [220, 136] width 238 height 26
